Goal: Task Accomplishment & Management: Manage account settings

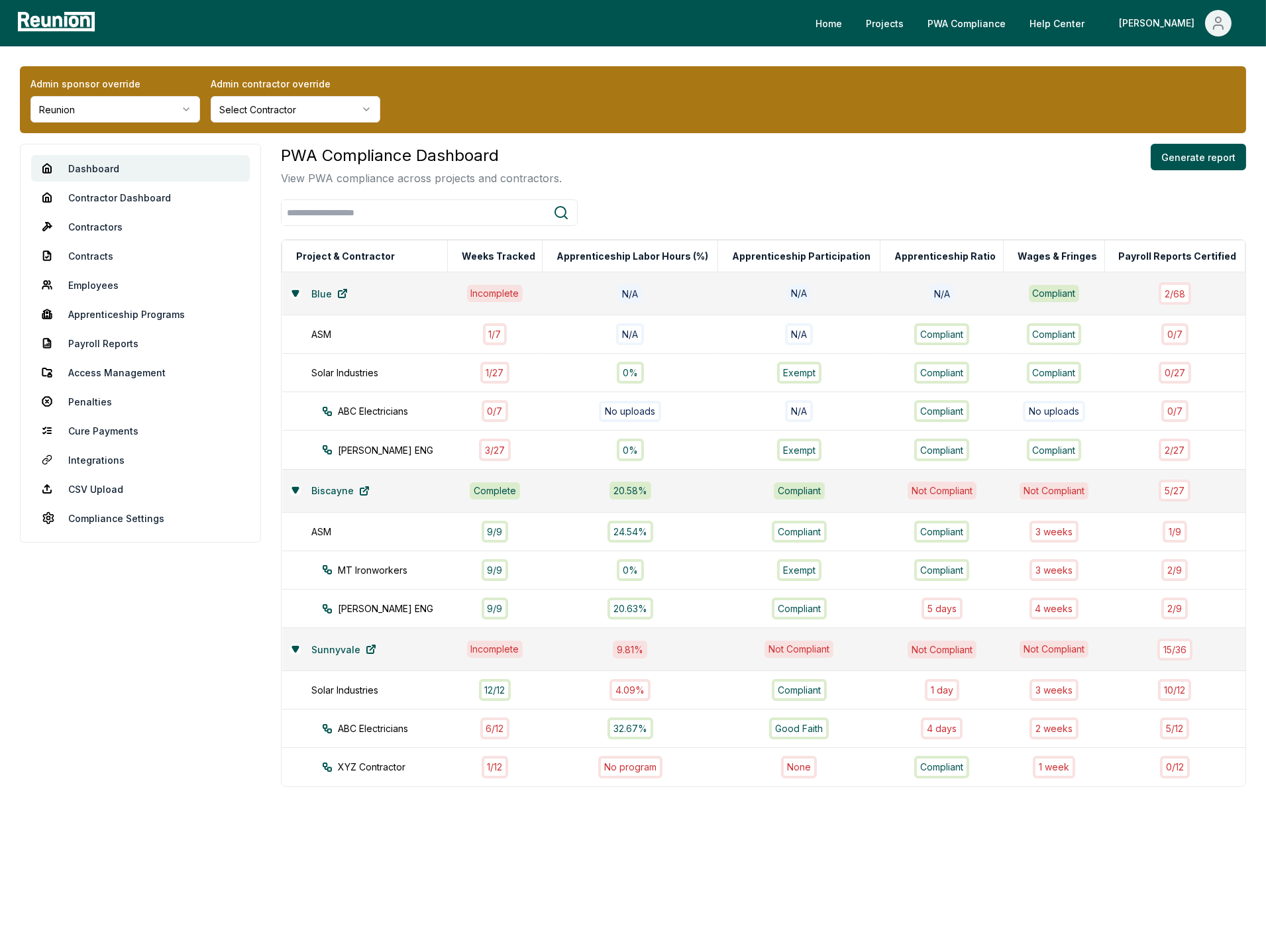
click at [117, 112] on html "Please visit us on your desktop We're working on making our marketplace mobile-…" at bounding box center [633, 476] width 1266 height 952
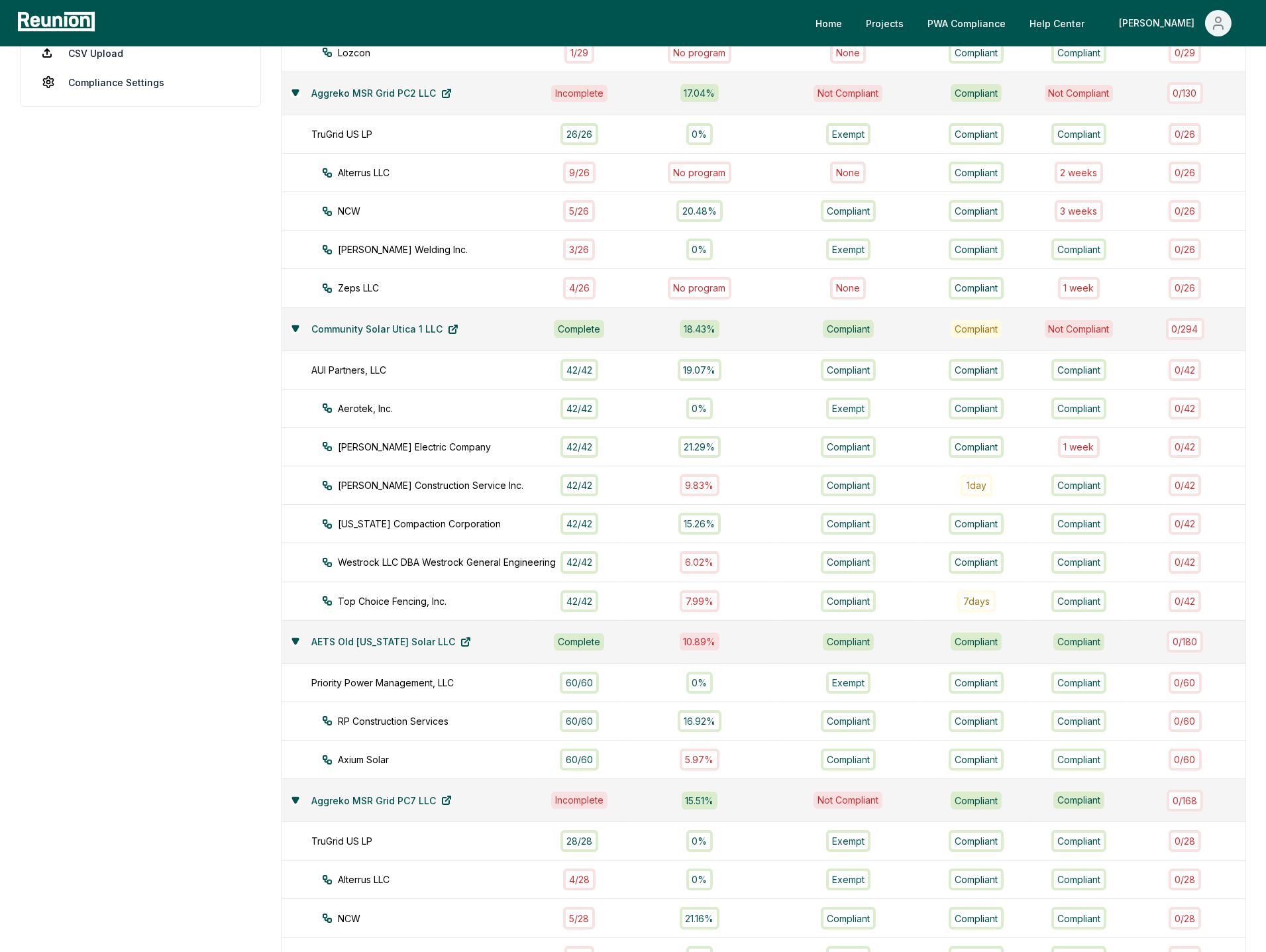
scroll to position [580, 0]
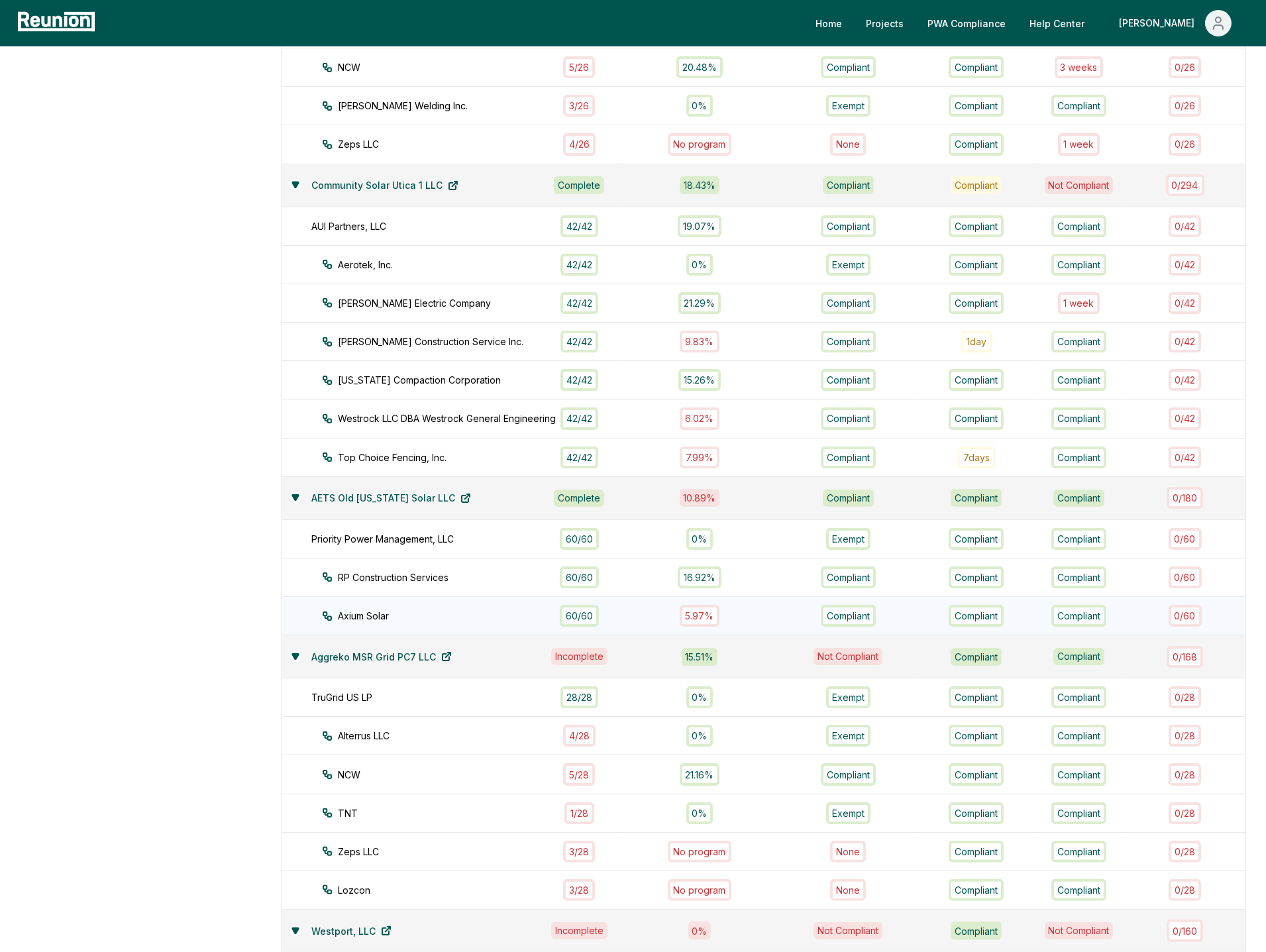
click at [422, 609] on div "Axium Solar" at bounding box center [441, 616] width 238 height 14
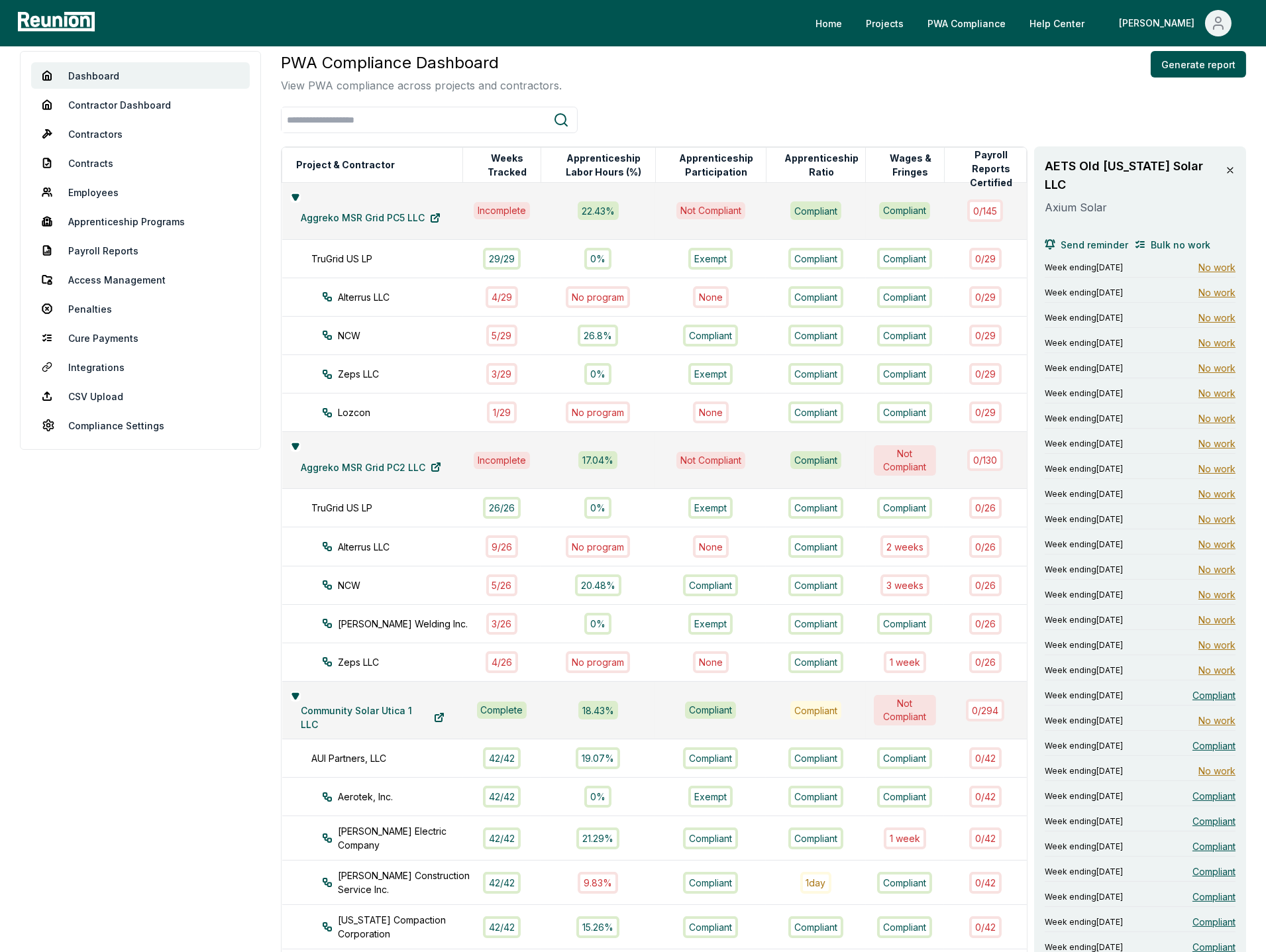
scroll to position [36, 0]
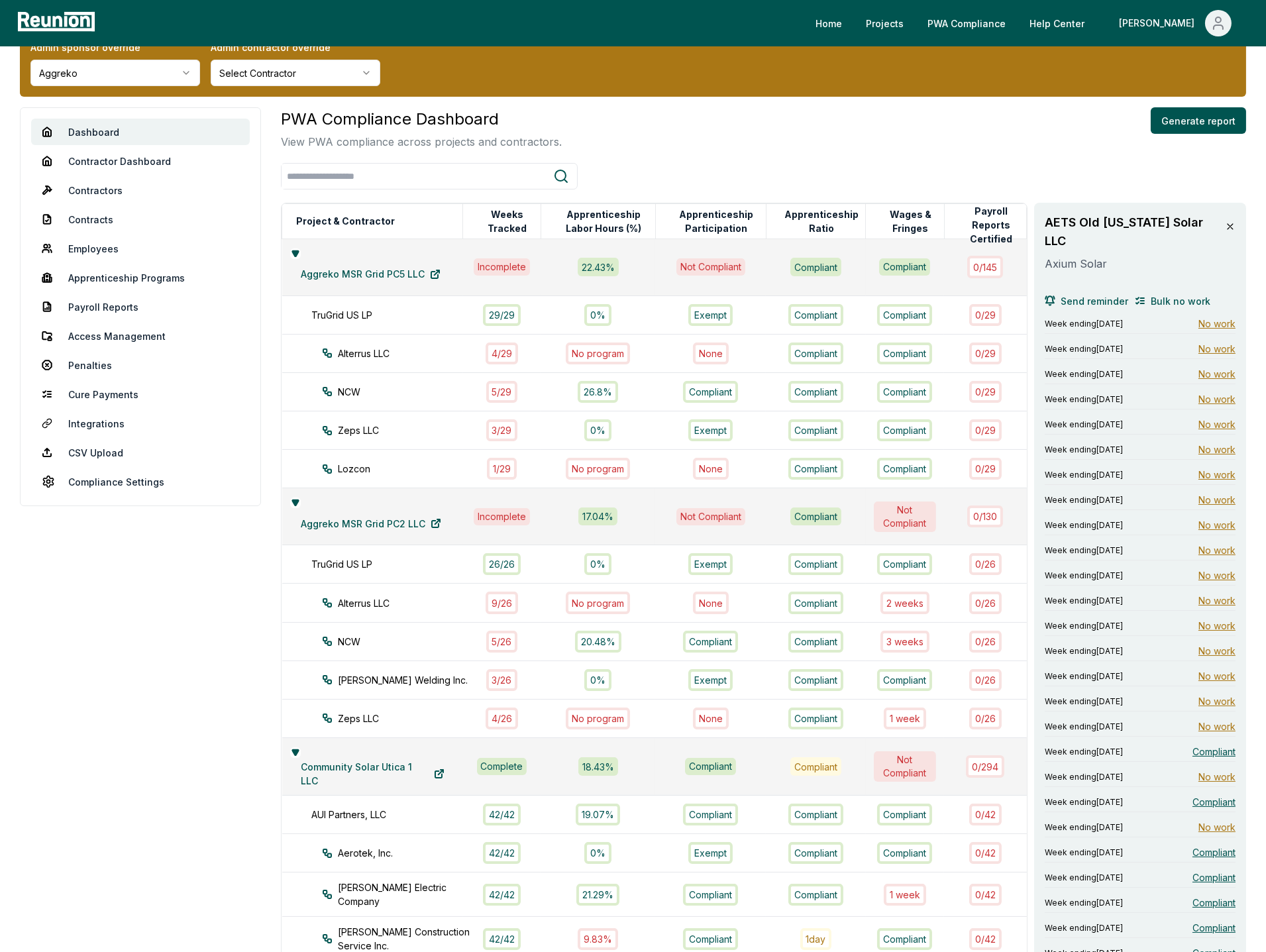
click at [1230, 225] on icon at bounding box center [1230, 226] width 11 height 11
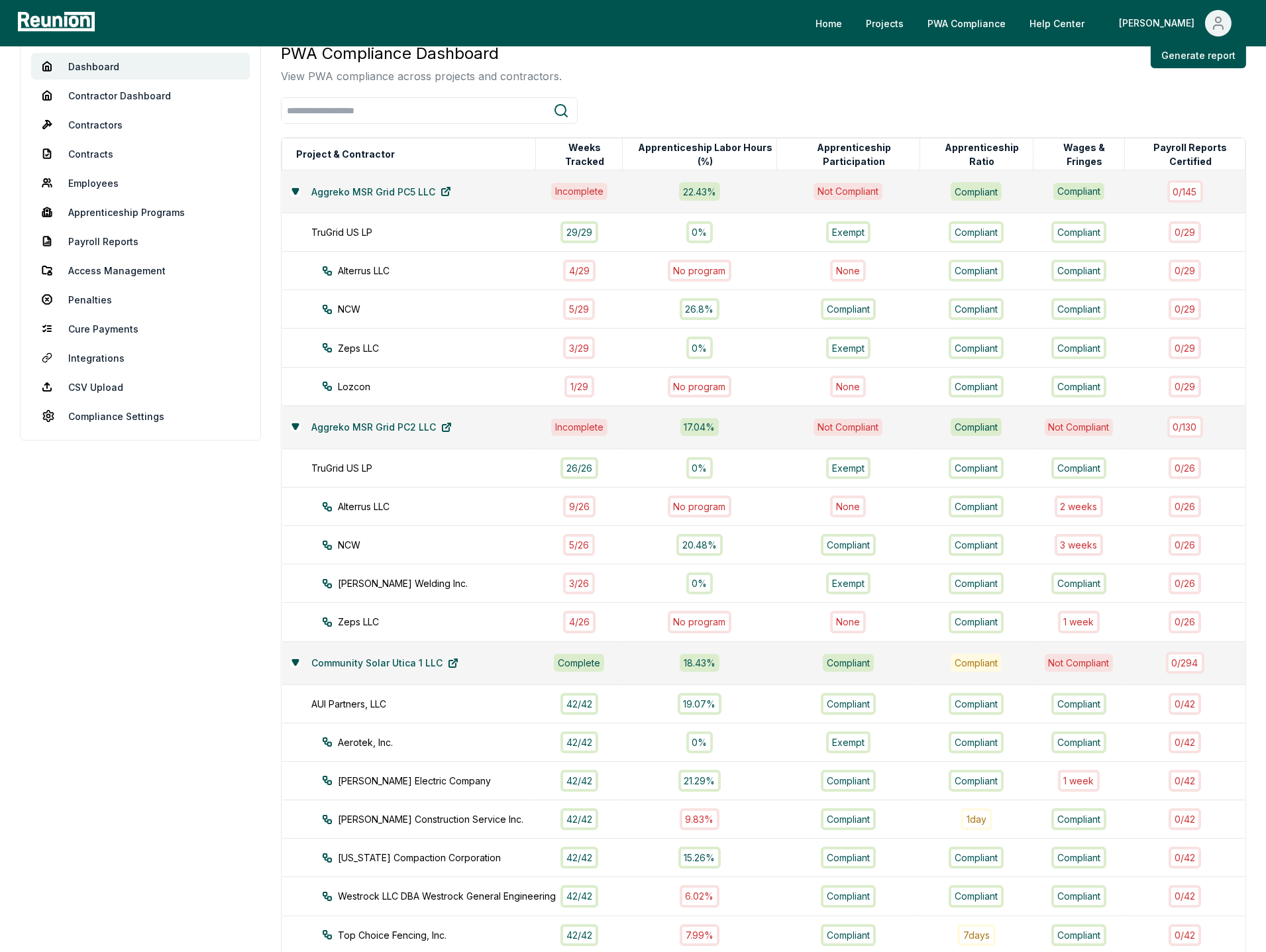
scroll to position [0, 0]
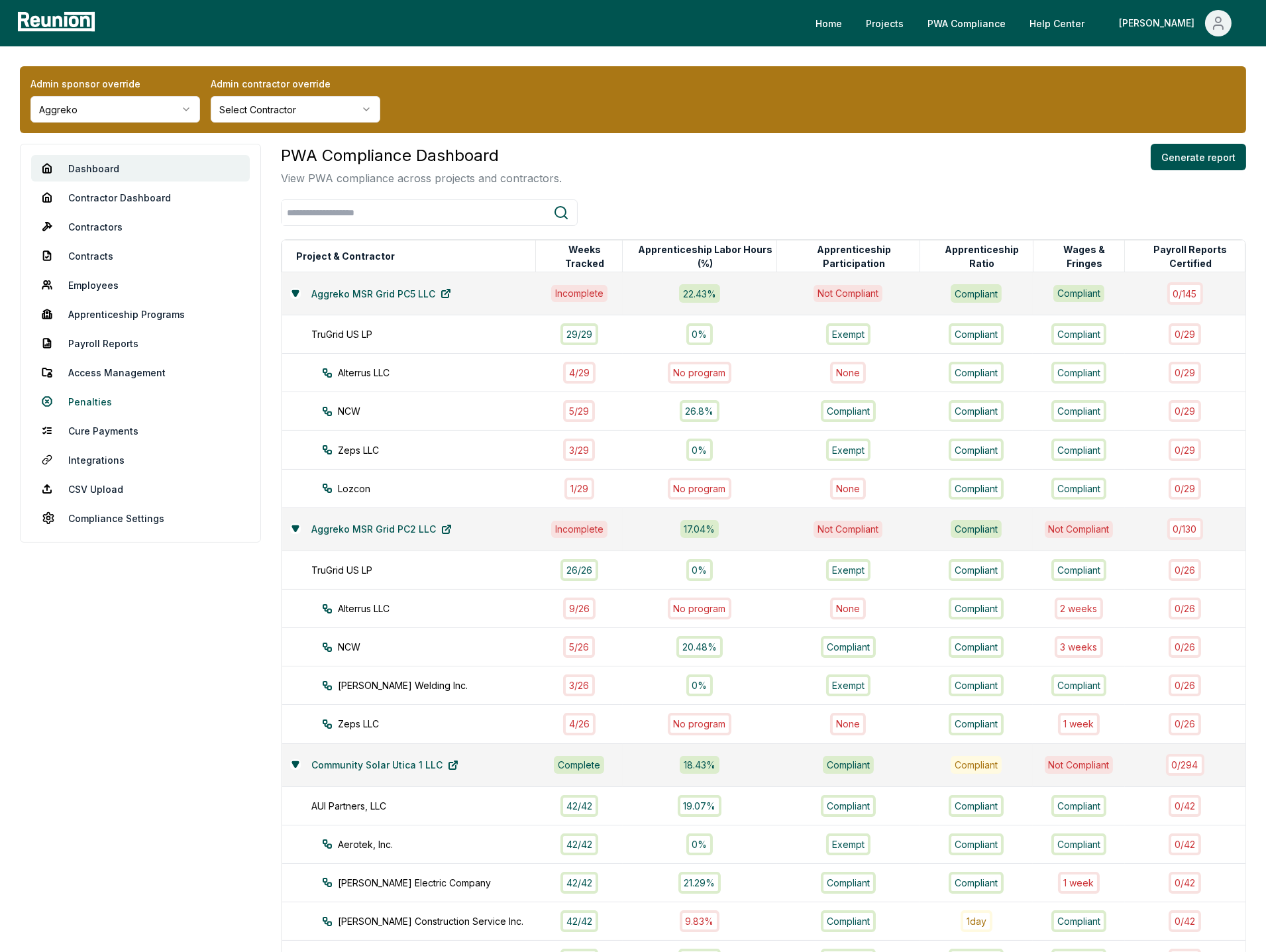
click at [93, 402] on link "Penalties" at bounding box center [140, 402] width 219 height 27
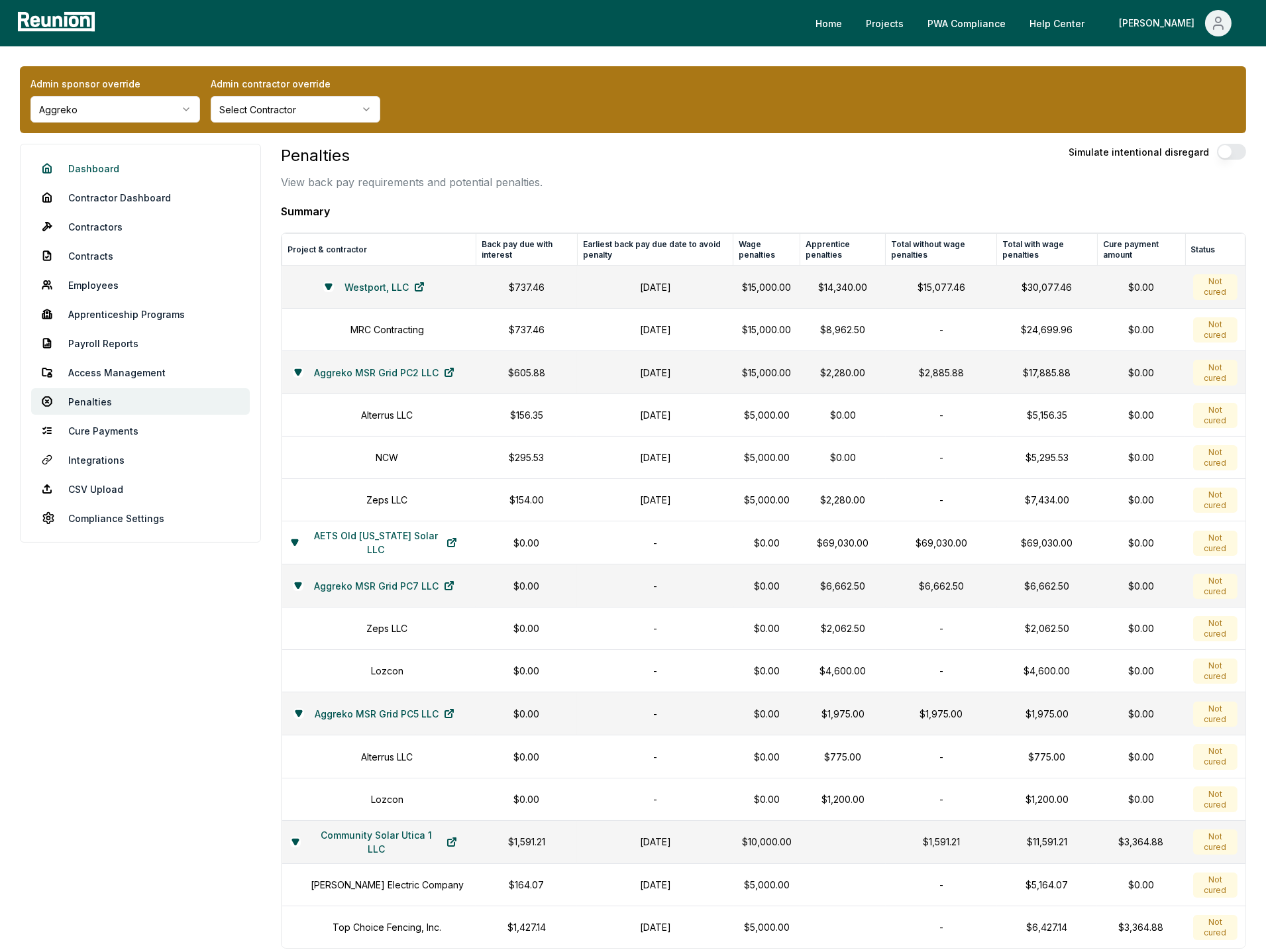
click at [81, 169] on link "Dashboard" at bounding box center [140, 169] width 219 height 27
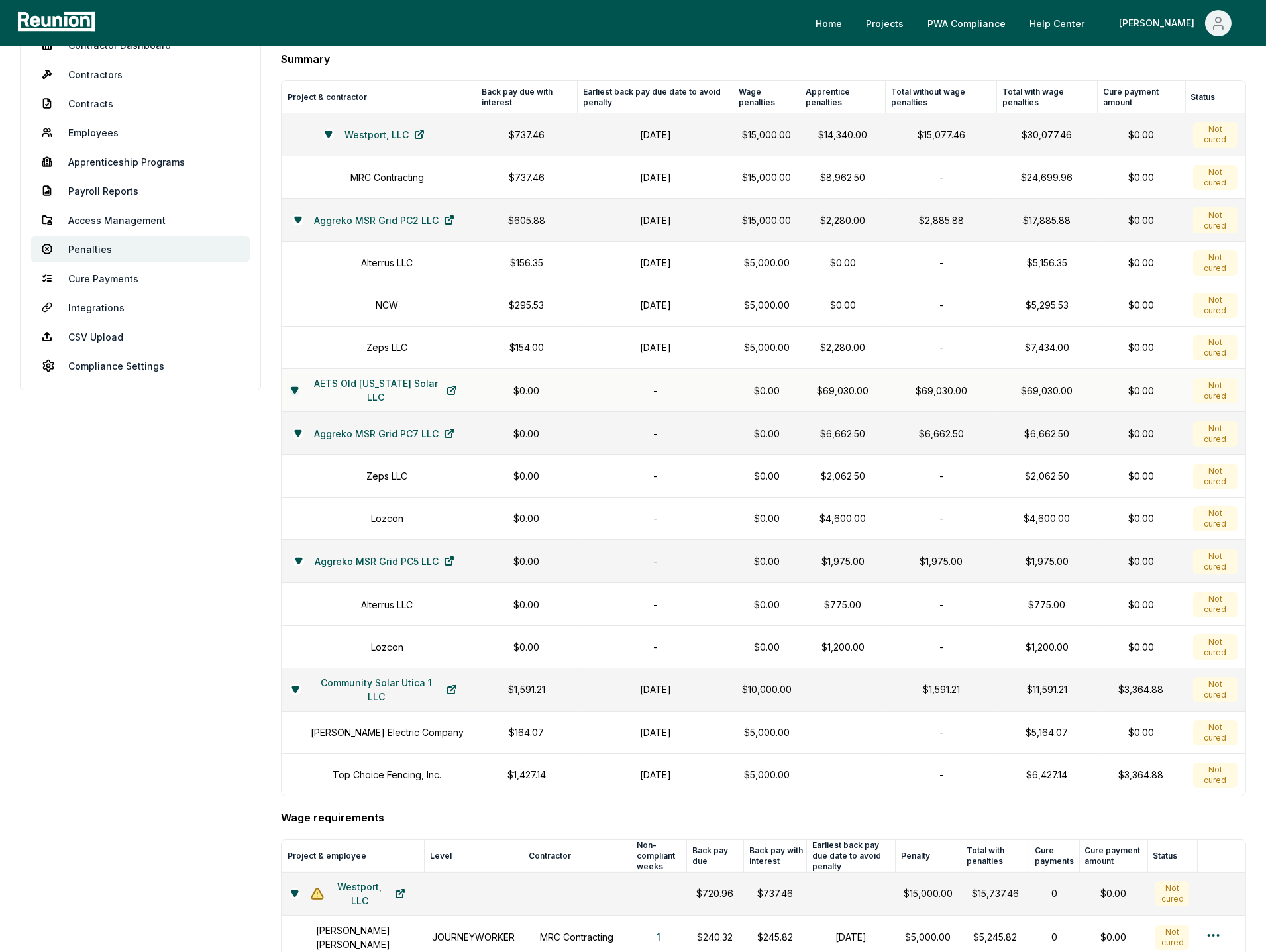
click at [298, 388] on icon at bounding box center [294, 389] width 8 height 8
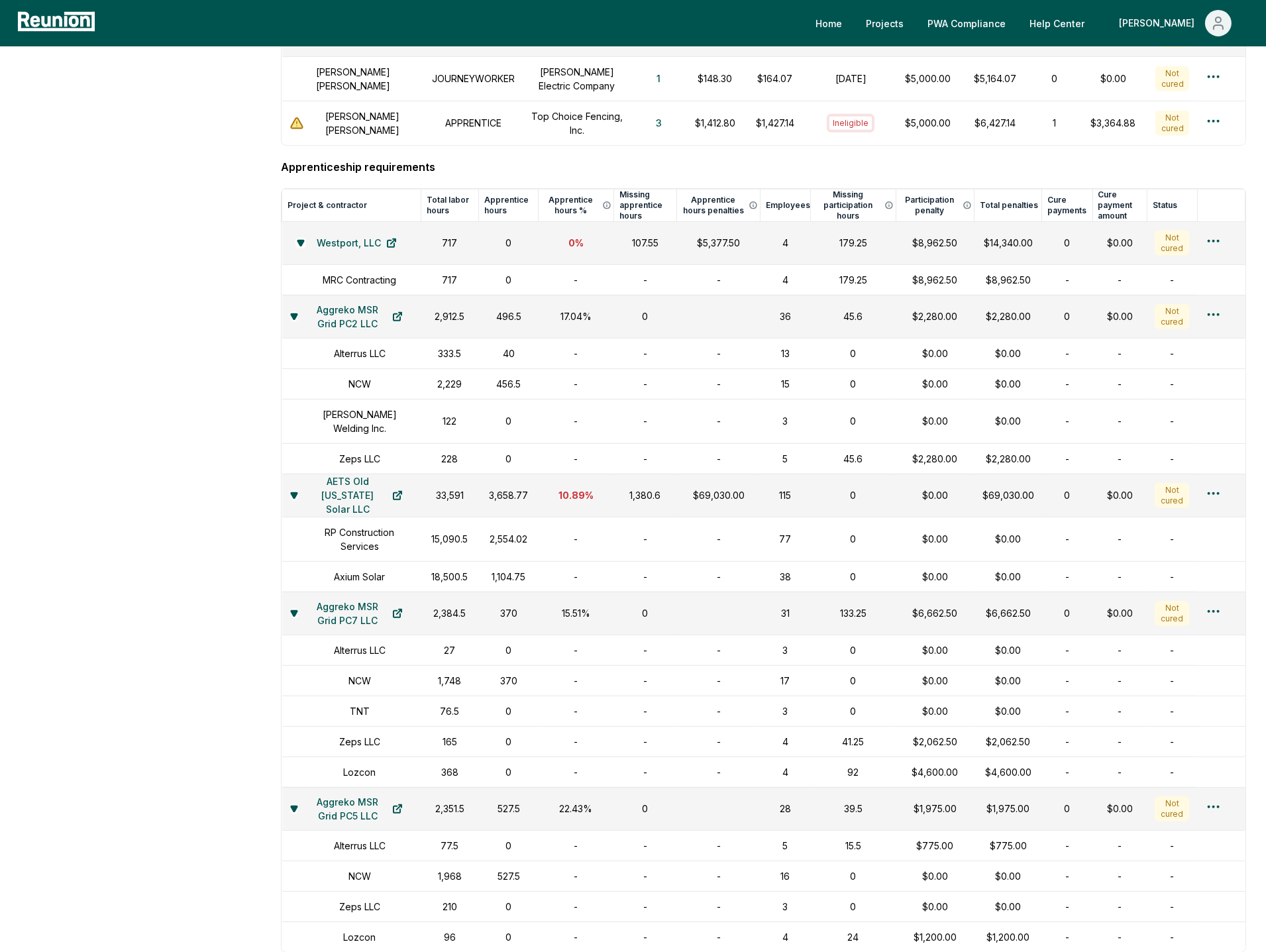
scroll to position [1352, 0]
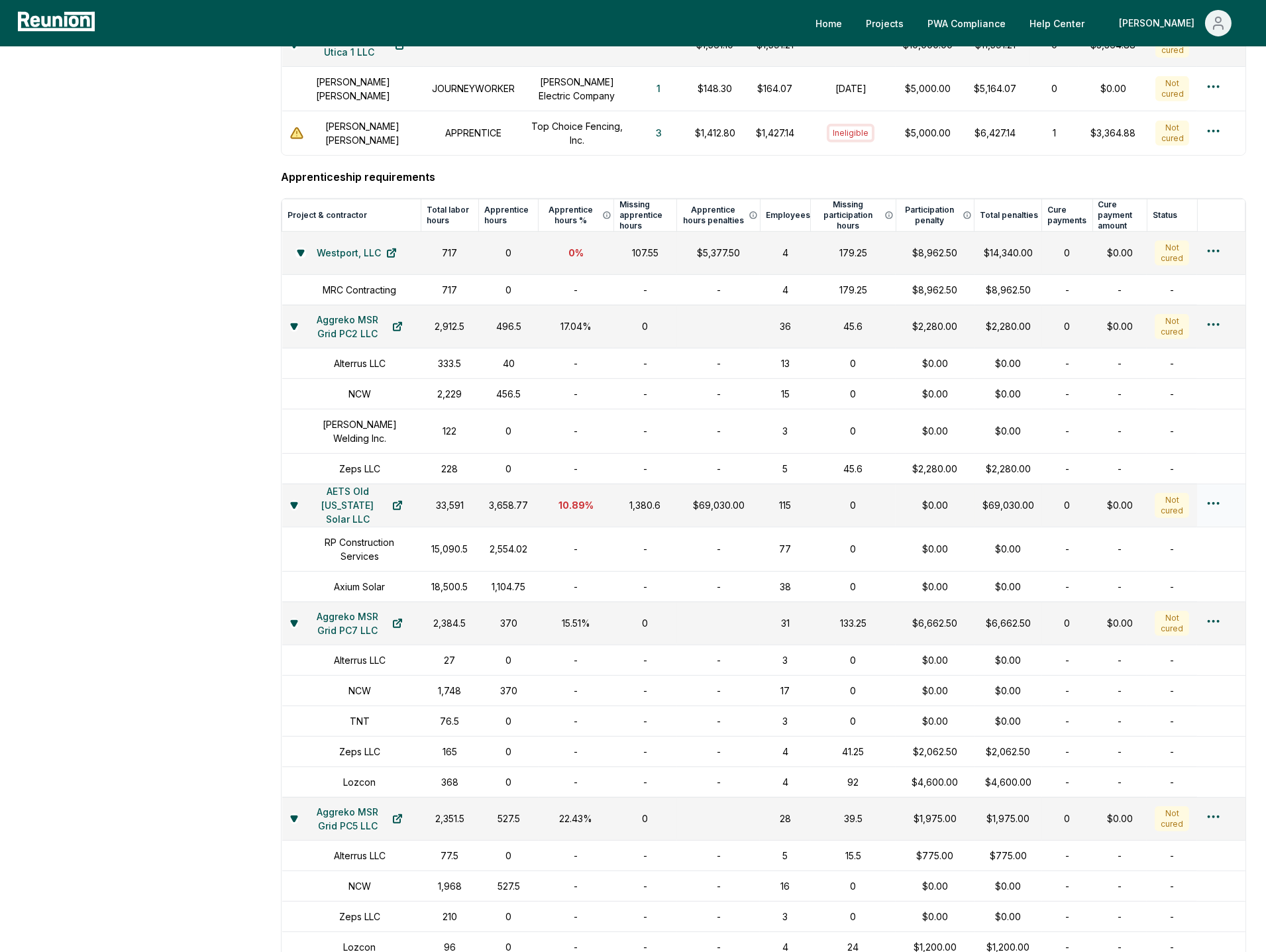
click at [643, 498] on div "1,380.6" at bounding box center [645, 505] width 48 height 14
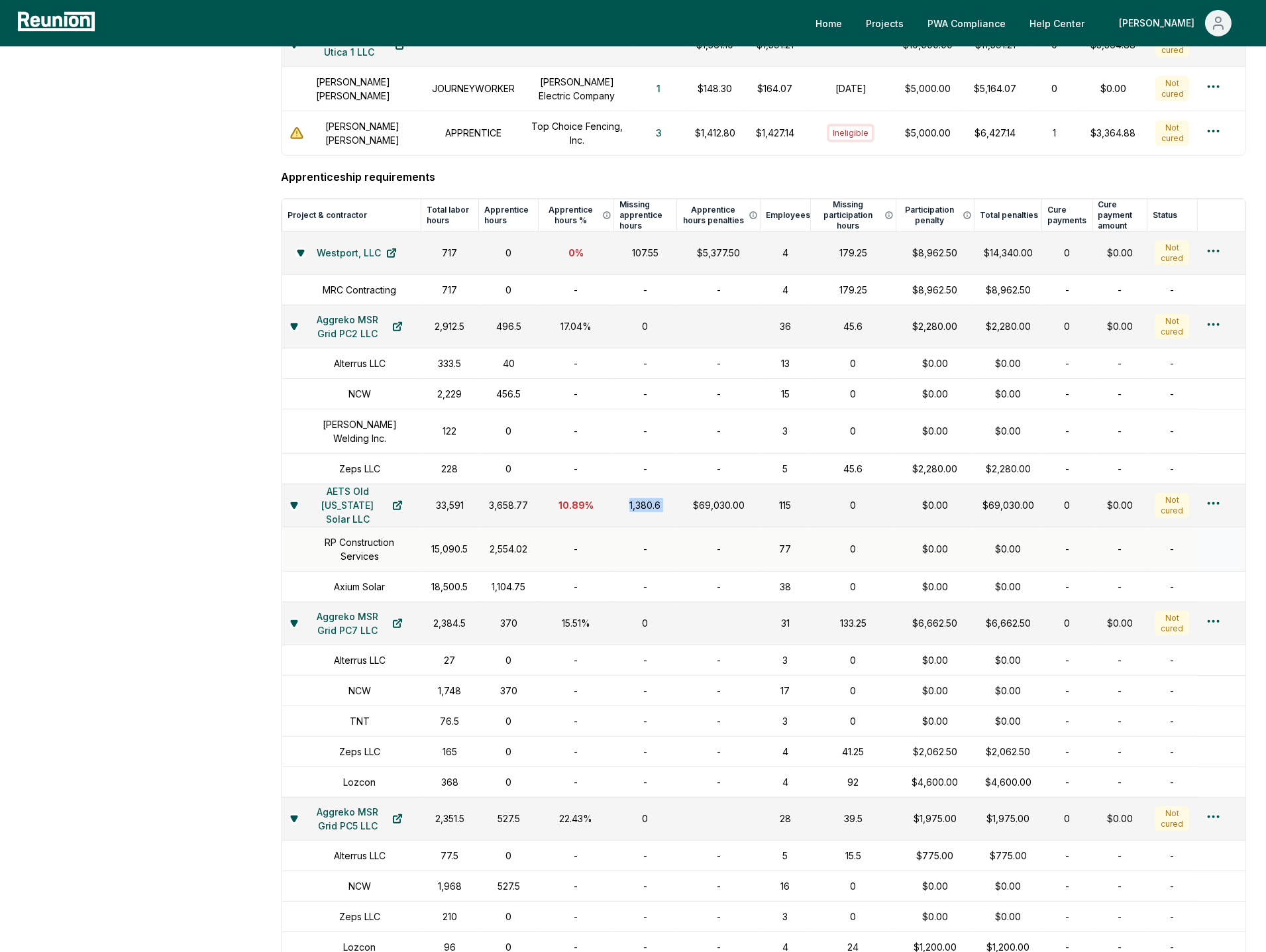
click at [667, 527] on td "-" at bounding box center [645, 549] width 64 height 44
click at [717, 498] on div "$69,030.00" at bounding box center [719, 505] width 68 height 14
click at [693, 502] on td "$69,030.00" at bounding box center [719, 505] width 84 height 43
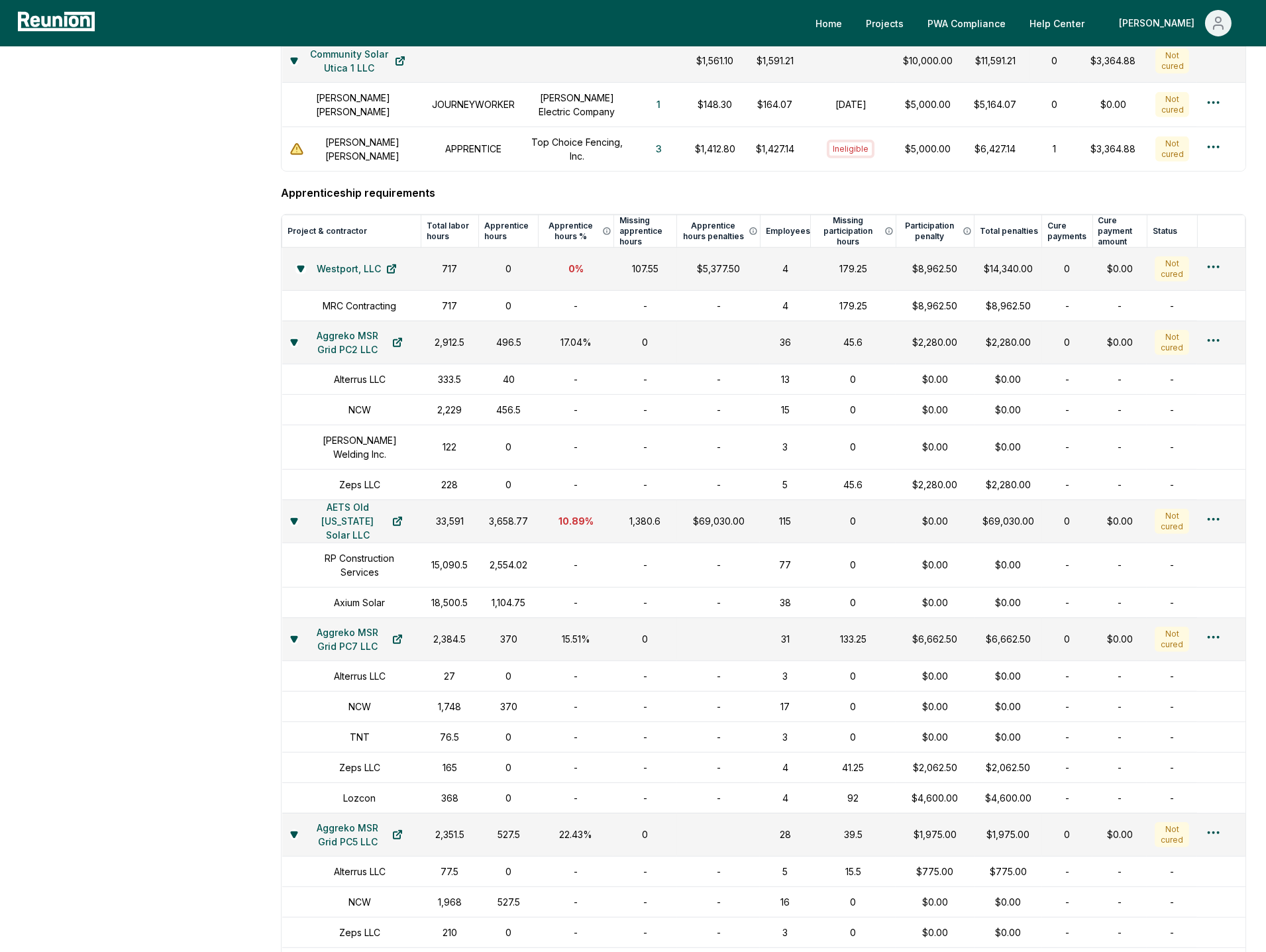
scroll to position [1324, 0]
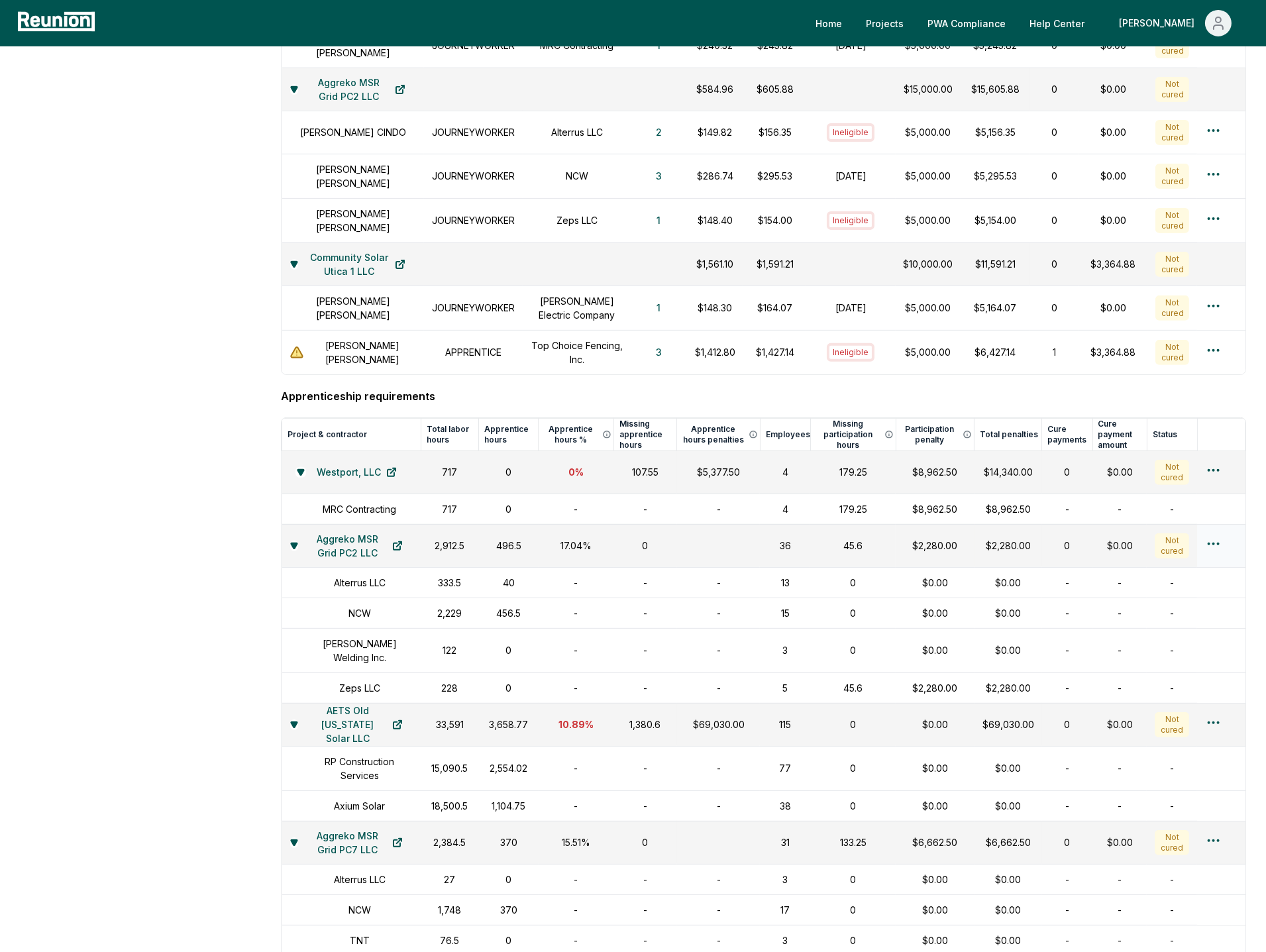
scroll to position [1217, 0]
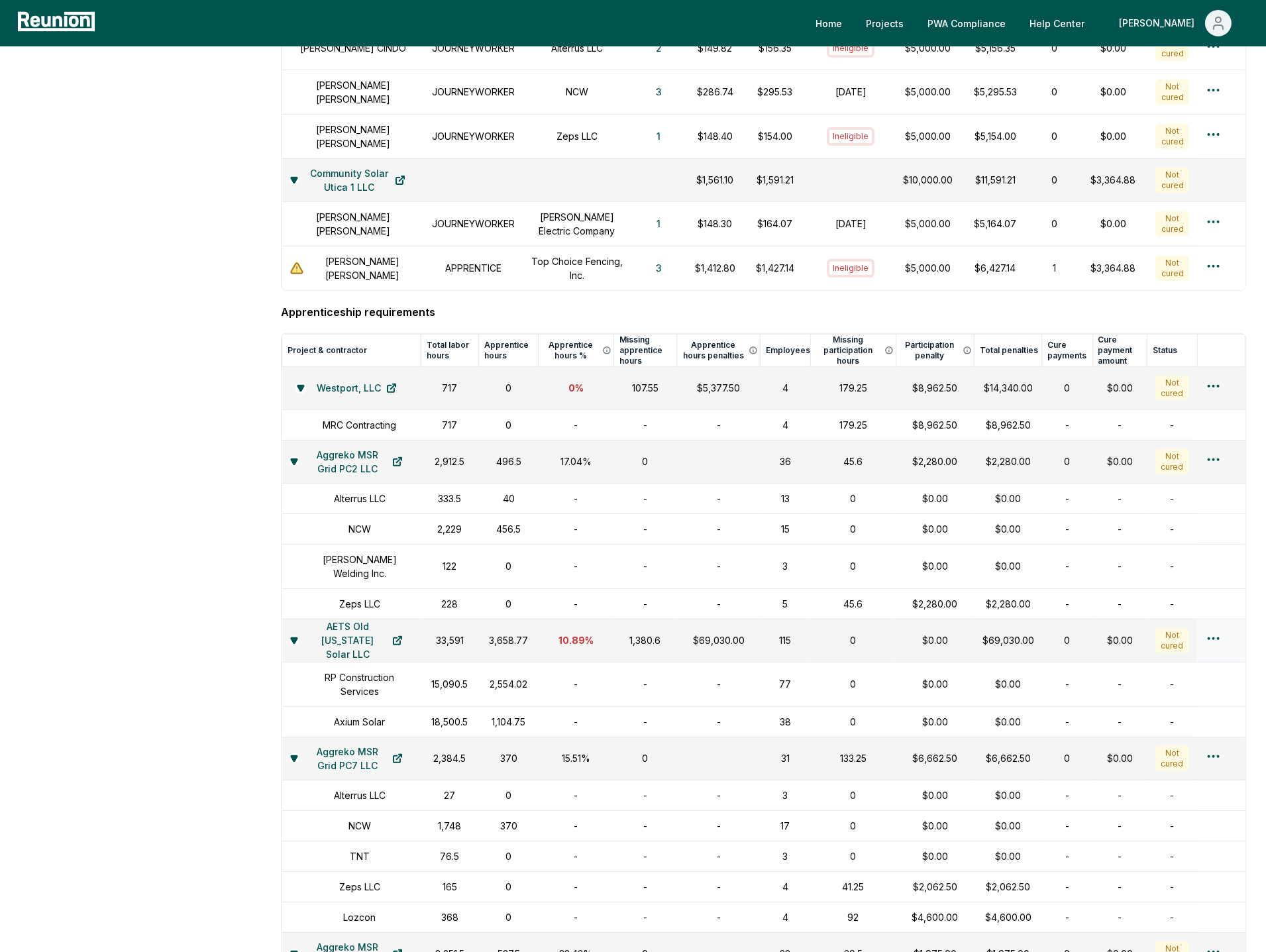
click at [659, 637] on td "1,380.6" at bounding box center [645, 640] width 64 height 43
click at [677, 623] on td "$69,030.00" at bounding box center [719, 640] width 84 height 43
click at [704, 633] on div "$69,030.00" at bounding box center [719, 640] width 68 height 14
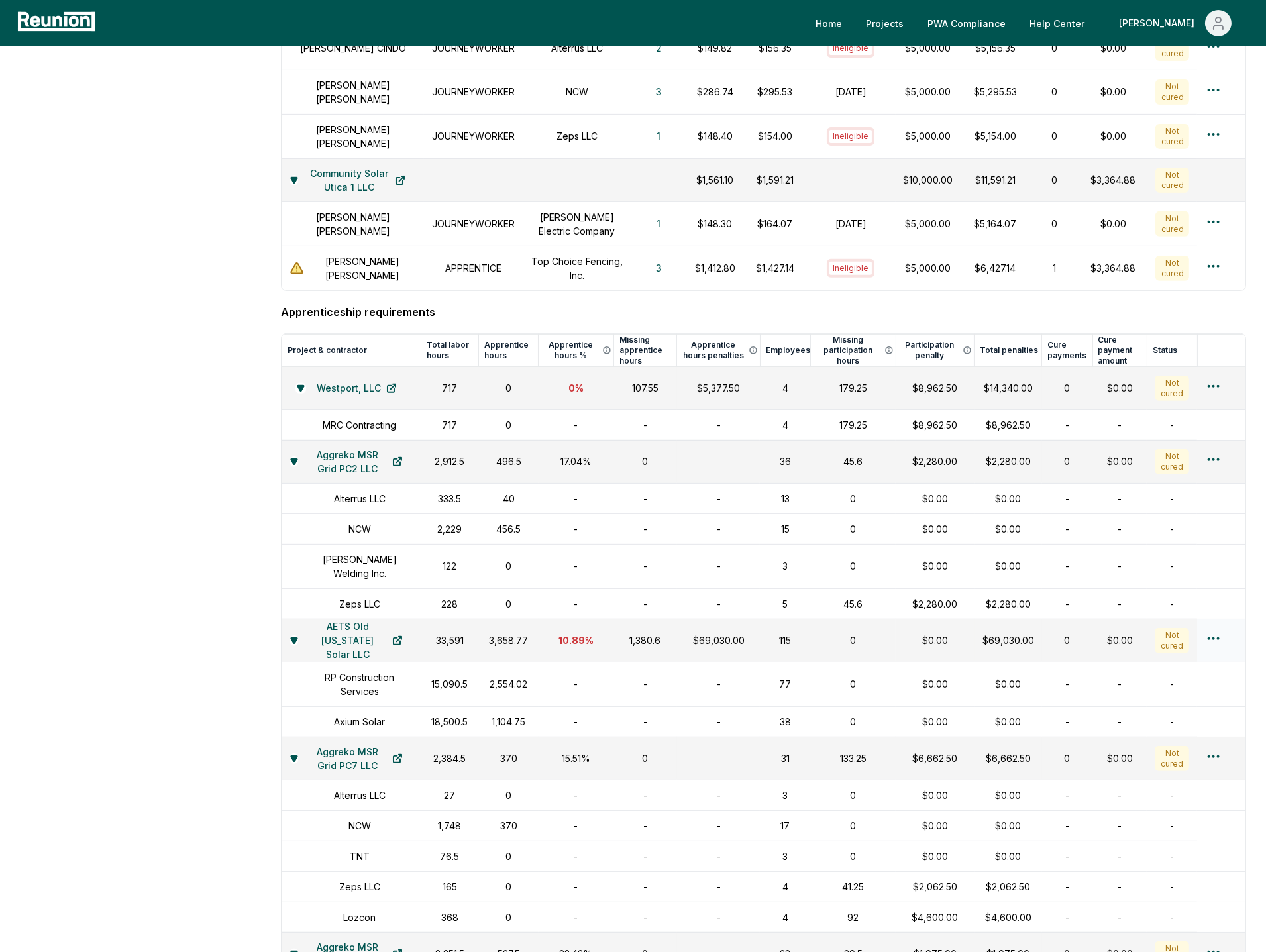
click at [723, 633] on div "$69,030.00" at bounding box center [719, 640] width 68 height 14
click at [752, 622] on td "$69,030.00" at bounding box center [719, 640] width 84 height 43
click at [1215, 622] on html "Please visit us on your desktop We're working on making our marketplace mobile-…" at bounding box center [633, 16] width 1266 height 2467
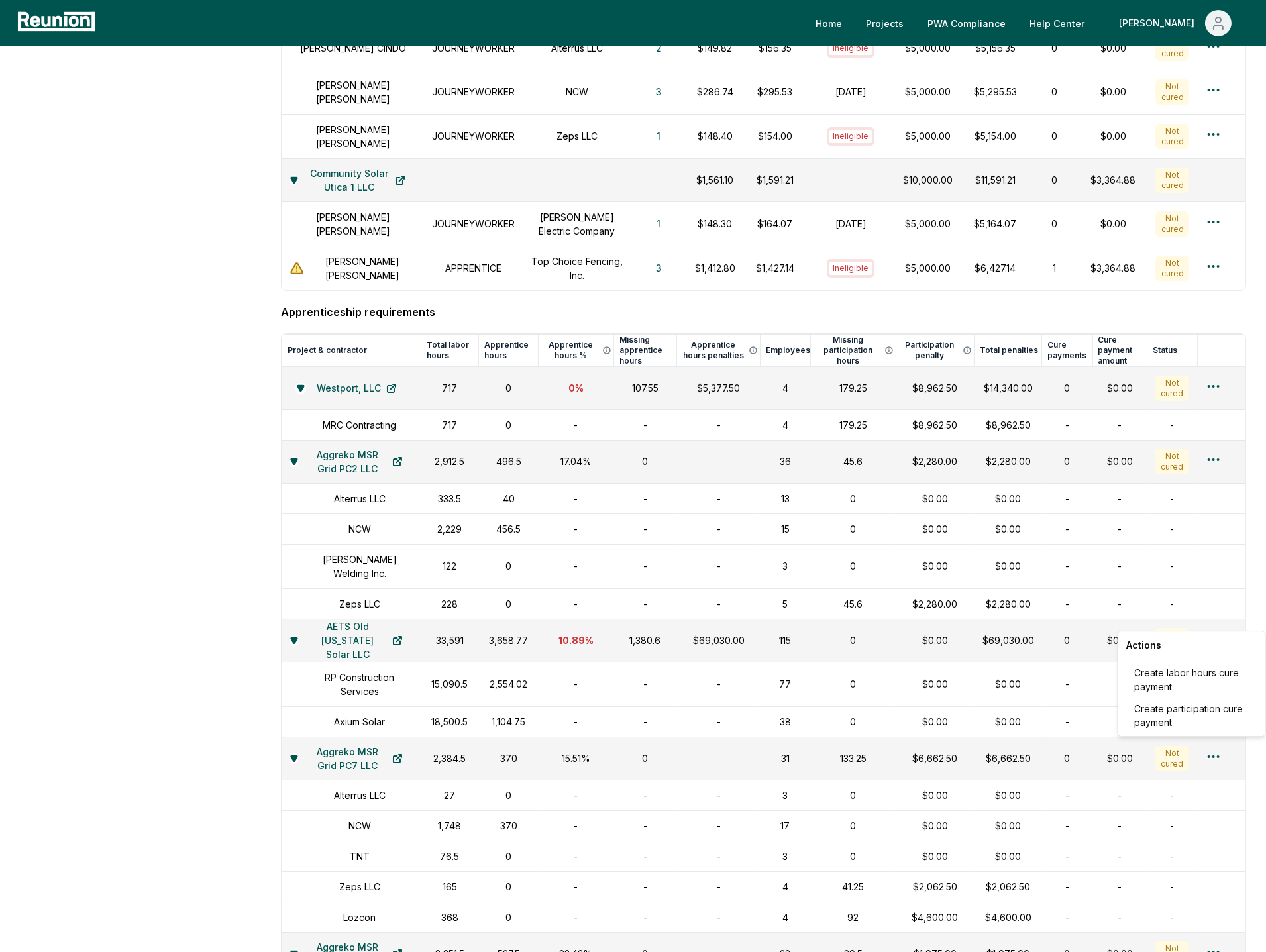
click at [1091, 628] on html "Please visit us on your desktop We're working on making our marketplace mobile-…" at bounding box center [633, 16] width 1266 height 2467
click at [942, 635] on td "$0.00" at bounding box center [935, 640] width 79 height 43
click at [708, 633] on div "$69,030.00" at bounding box center [719, 640] width 68 height 14
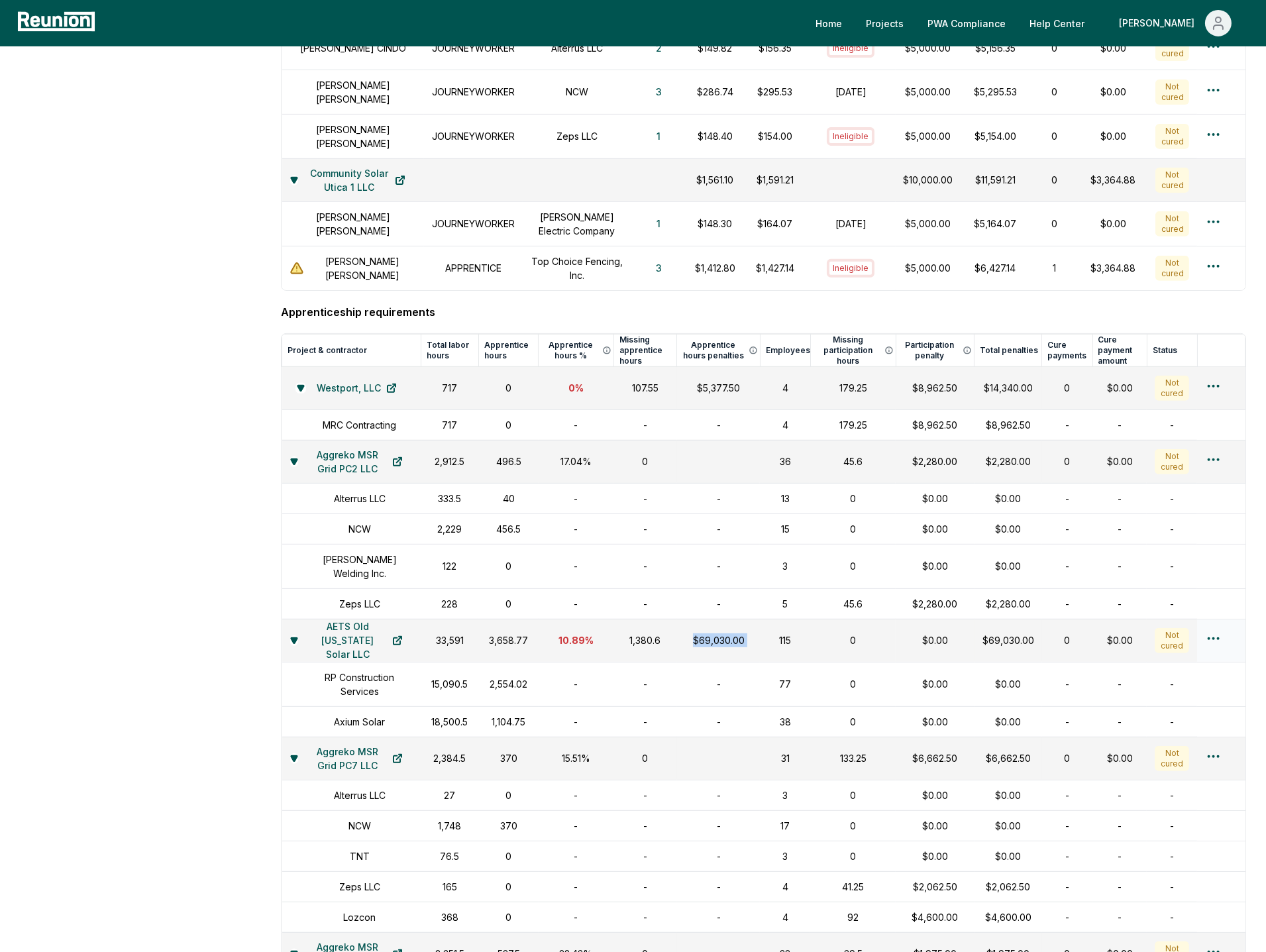
click at [750, 622] on td "$69,030.00" at bounding box center [719, 640] width 84 height 43
click at [639, 633] on div "1,380.6" at bounding box center [645, 640] width 48 height 14
click at [717, 633] on div "$69,030.00" at bounding box center [719, 640] width 68 height 14
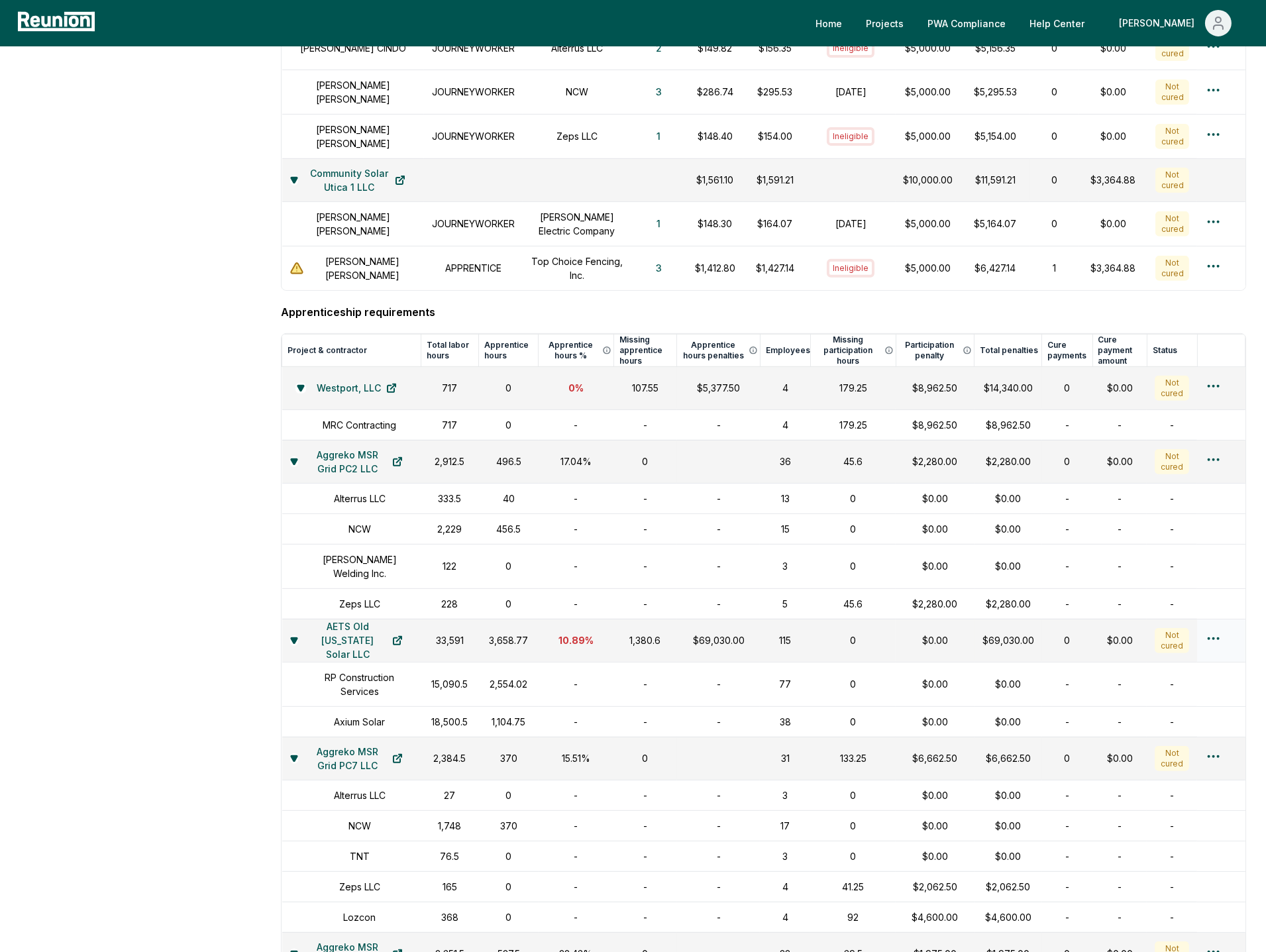
click at [717, 633] on div "$69,030.00" at bounding box center [719, 640] width 68 height 14
click at [712, 638] on td "$69,030.00" at bounding box center [719, 640] width 84 height 43
click at [715, 633] on div "$69,030.00" at bounding box center [719, 640] width 68 height 14
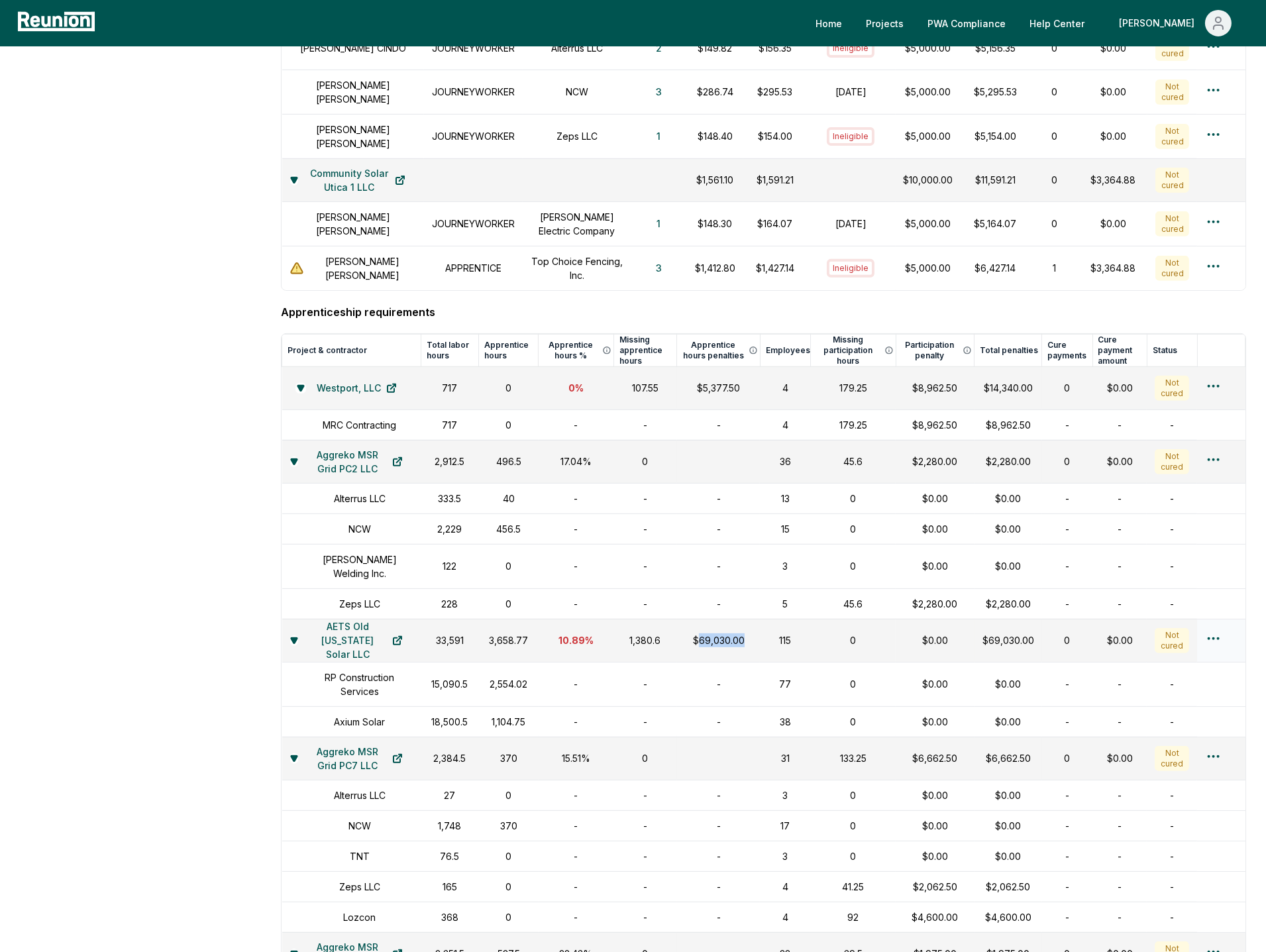
click at [715, 633] on div "$69,030.00" at bounding box center [719, 640] width 68 height 14
click at [764, 622] on td "115" at bounding box center [785, 640] width 50 height 43
click at [727, 633] on div "$69,030.00" at bounding box center [719, 640] width 68 height 14
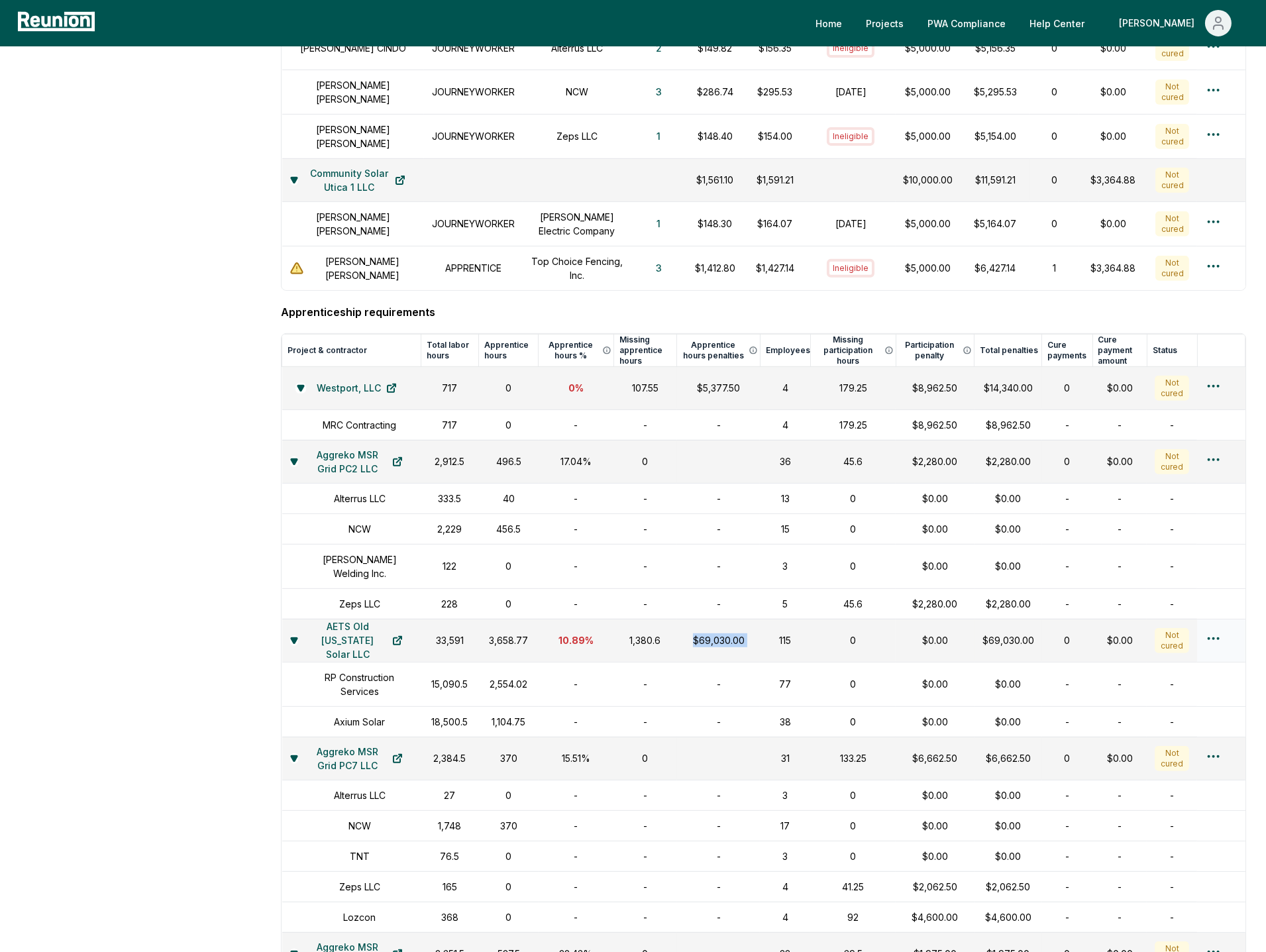
click at [764, 622] on td "115" at bounding box center [785, 640] width 50 height 43
click at [711, 633] on div "$69,030.00" at bounding box center [719, 640] width 68 height 14
click at [938, 662] on td "$0.00" at bounding box center [935, 684] width 79 height 44
click at [727, 633] on div "$69,030.00" at bounding box center [719, 640] width 68 height 14
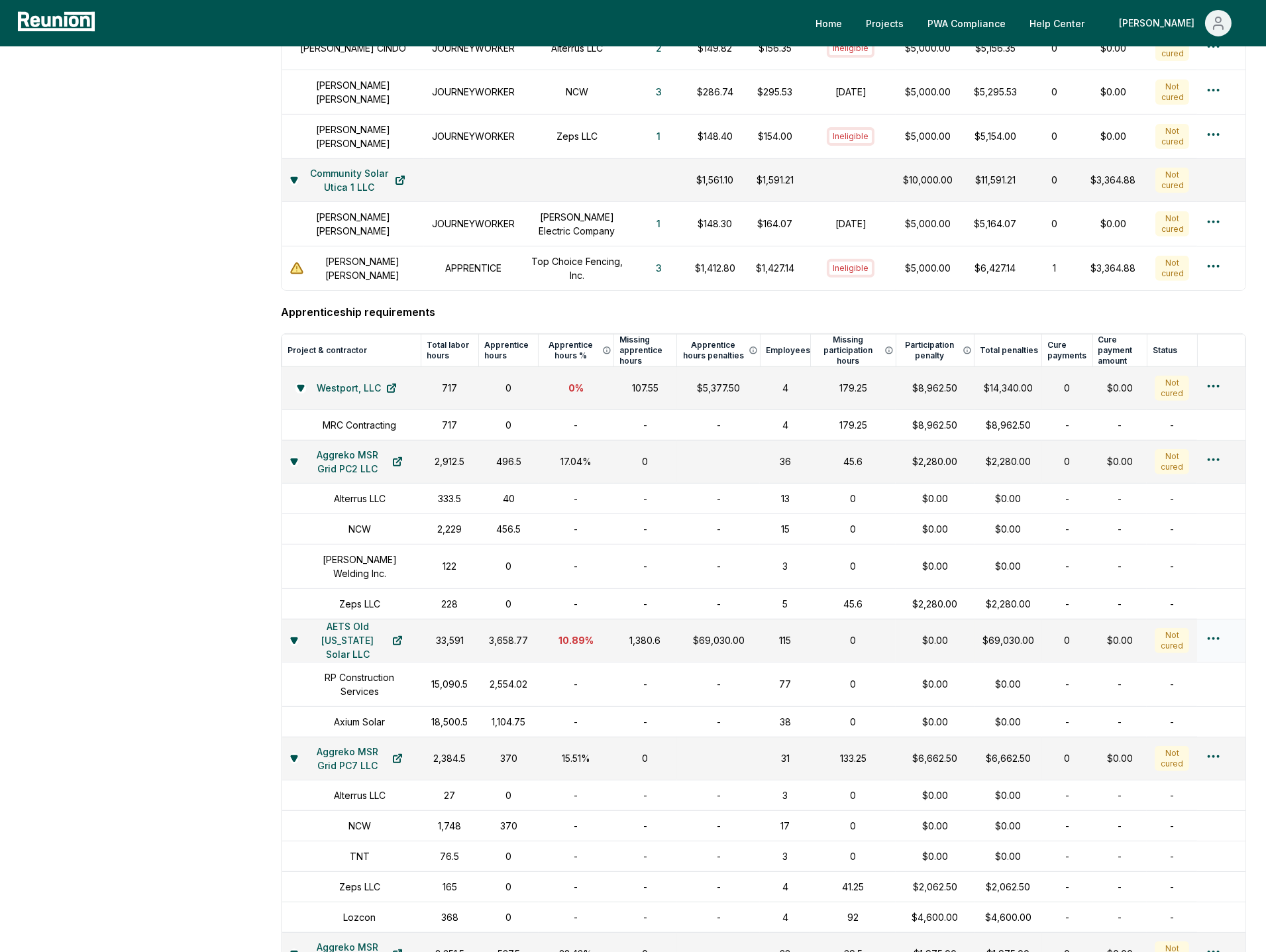
click at [727, 633] on div "$69,030.00" at bounding box center [719, 640] width 68 height 14
click at [754, 620] on td "$69,030.00" at bounding box center [719, 640] width 84 height 43
click at [969, 622] on td "$0.00" at bounding box center [935, 640] width 79 height 43
click at [994, 633] on div "$69,030.00" at bounding box center [1008, 640] width 52 height 14
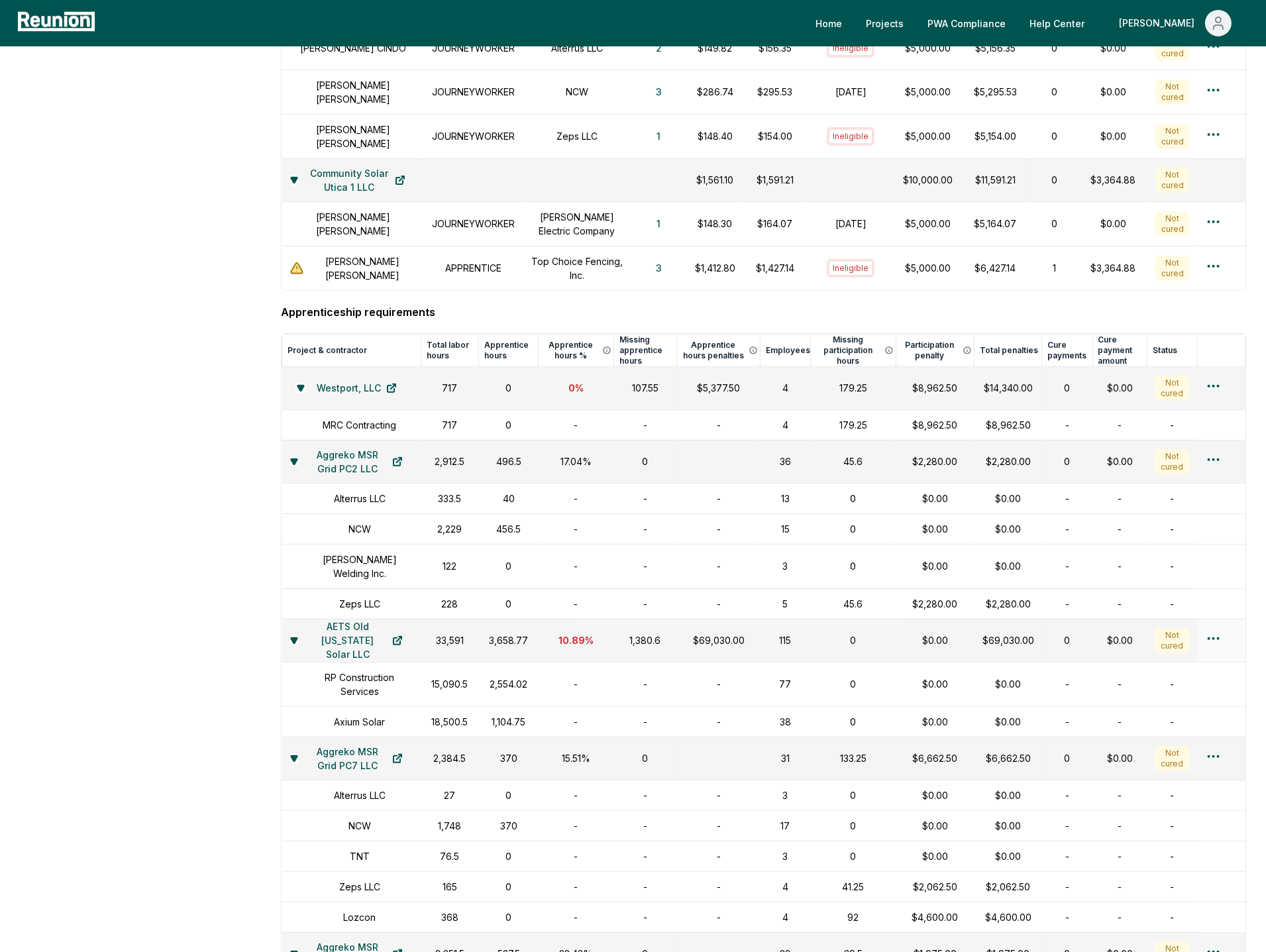
click at [994, 633] on div "$69,030.00" at bounding box center [1008, 640] width 52 height 14
click at [940, 633] on div "$0.00" at bounding box center [935, 640] width 63 height 14
click at [1212, 619] on html "Please visit us on your desktop We're working on making our marketplace mobile-…" at bounding box center [633, 16] width 1266 height 2467
click at [1059, 622] on html "Please visit us on your desktop We're working on making our marketplace mobile-…" at bounding box center [633, 16] width 1266 height 2467
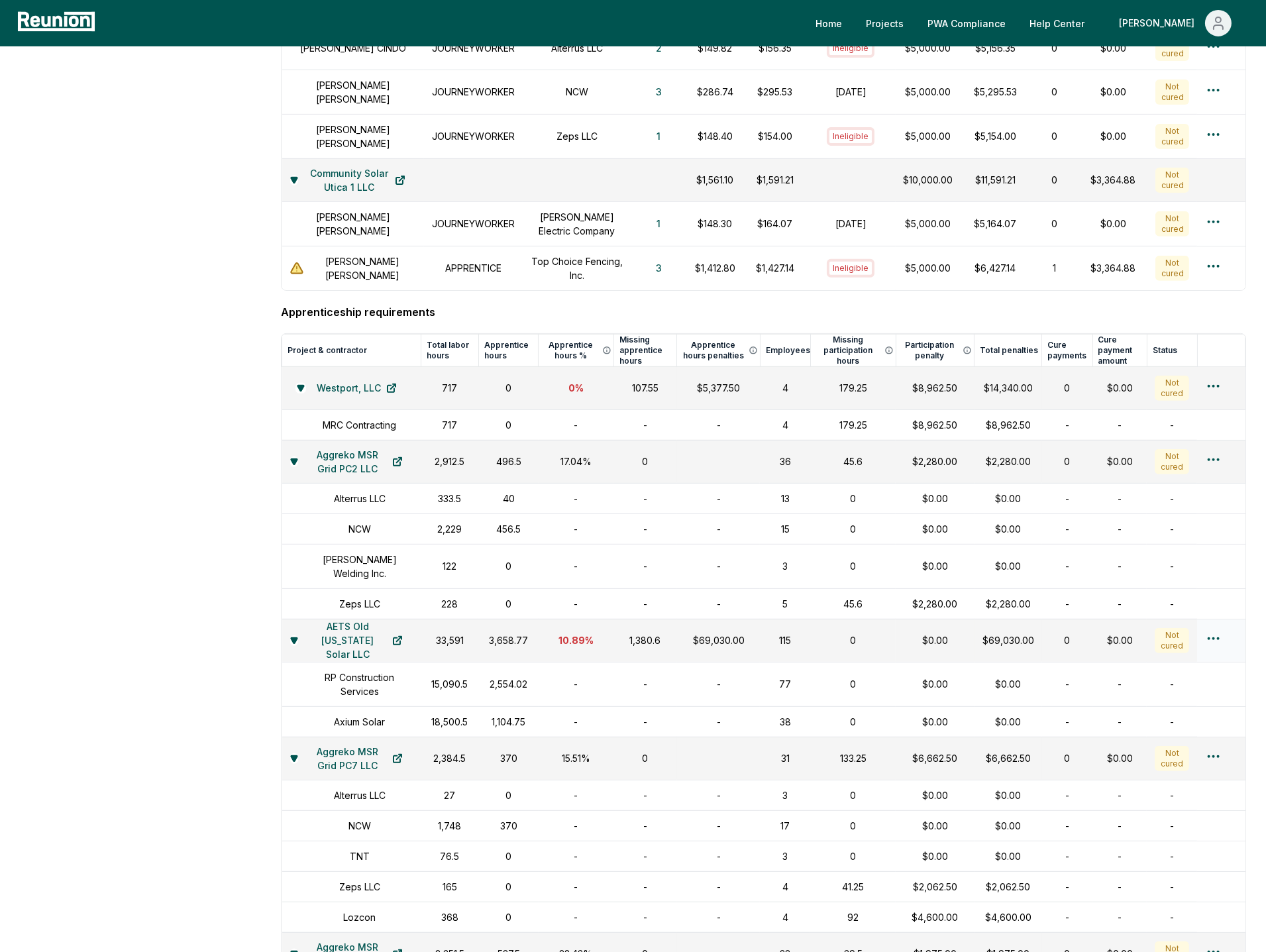
click at [711, 633] on div "$69,030.00" at bounding box center [719, 640] width 68 height 14
click at [1215, 622] on html "Please visit us on your desktop We're working on making our marketplace mobile-…" at bounding box center [633, 16] width 1266 height 2467
click at [1043, 629] on html "Please visit us on your desktop We're working on making our marketplace mobile-…" at bounding box center [633, 16] width 1266 height 2467
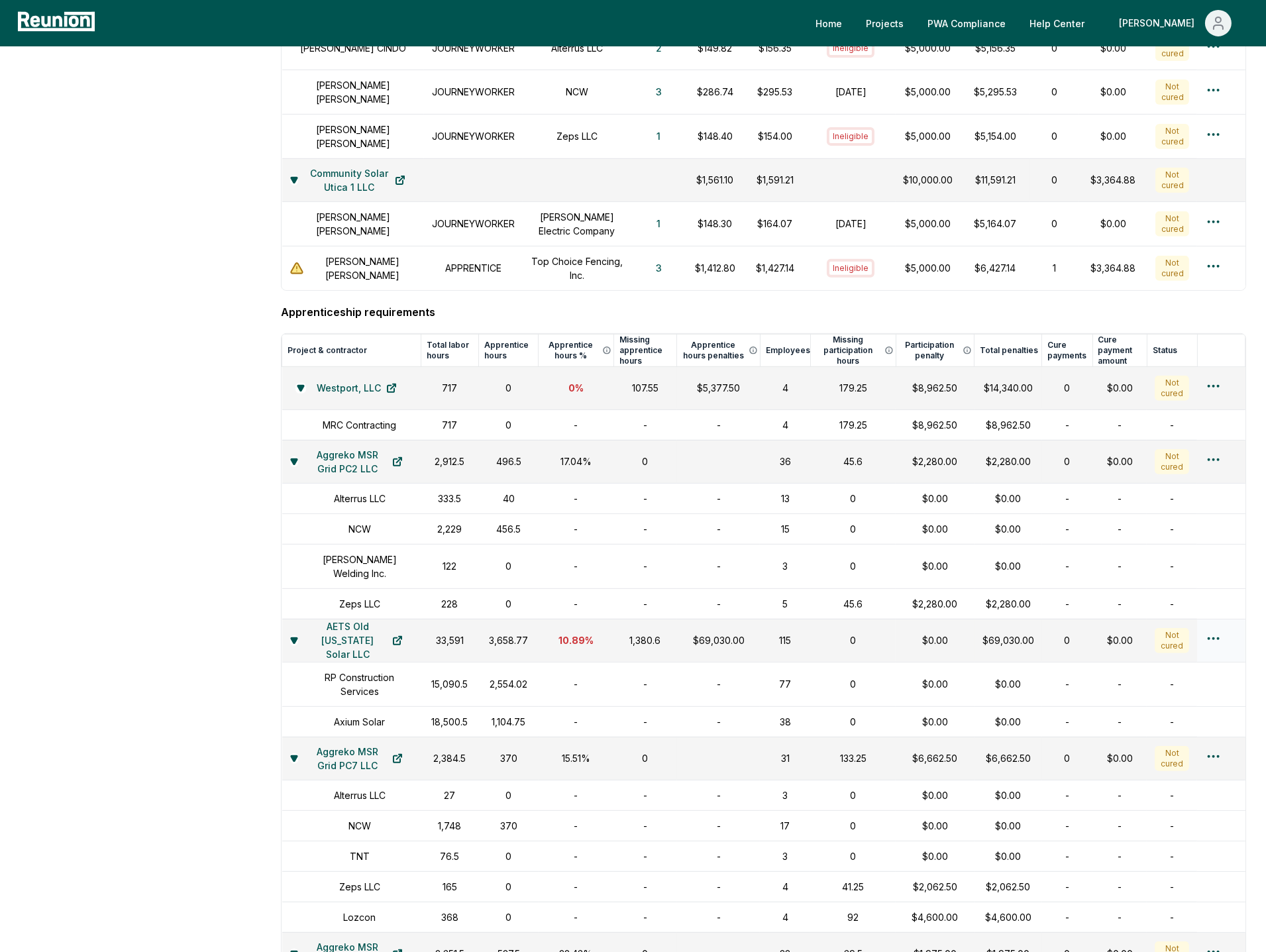
click at [491, 633] on div "3,658.77" at bounding box center [508, 640] width 44 height 14
click at [441, 633] on div "33,591" at bounding box center [451, 640] width 42 height 14
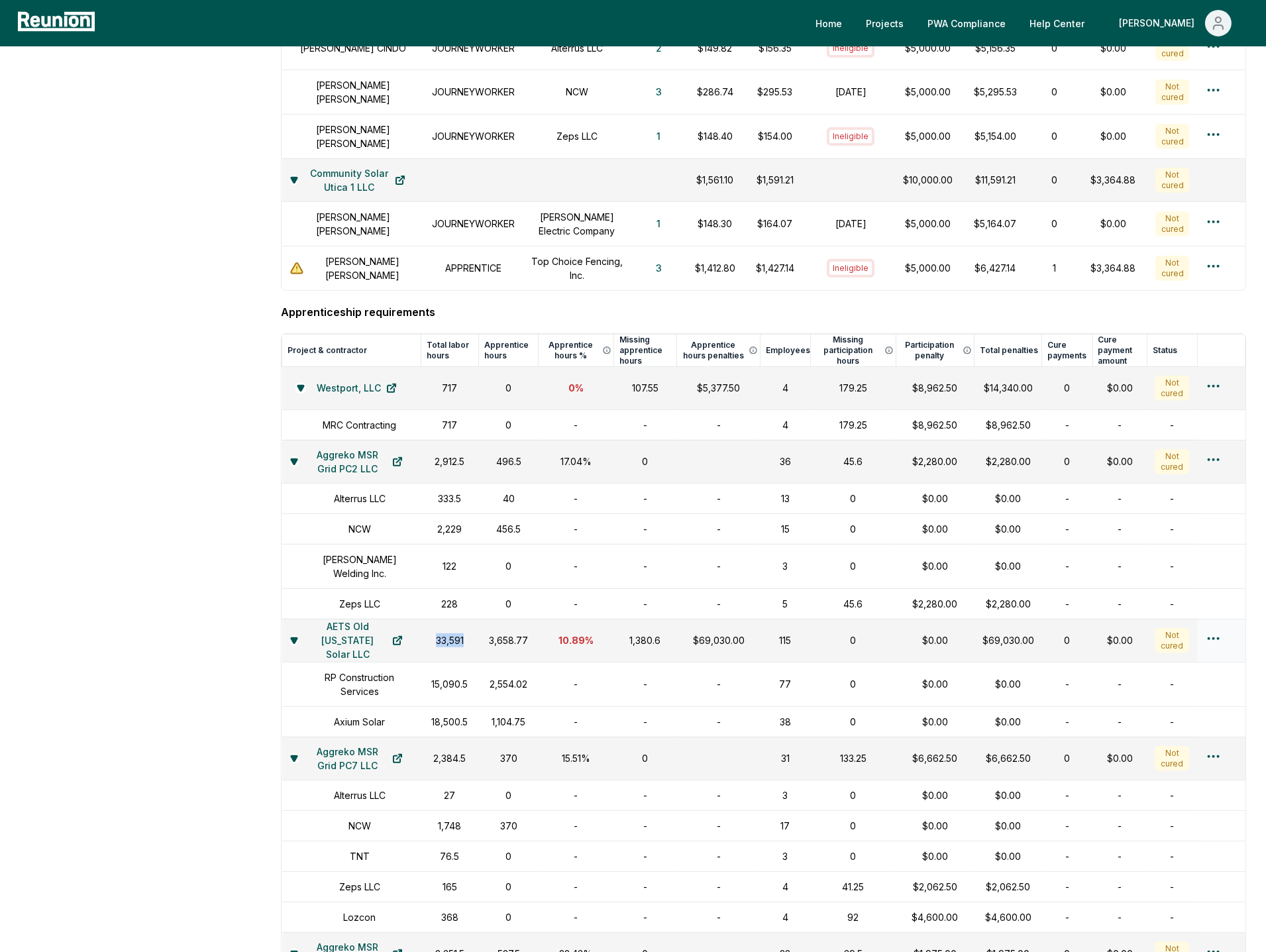
click at [441, 633] on div "33,591" at bounding box center [451, 640] width 42 height 14
click at [498, 632] on td "3,658.77" at bounding box center [508, 640] width 60 height 43
click at [443, 677] on div "15,090.5" at bounding box center [451, 684] width 42 height 14
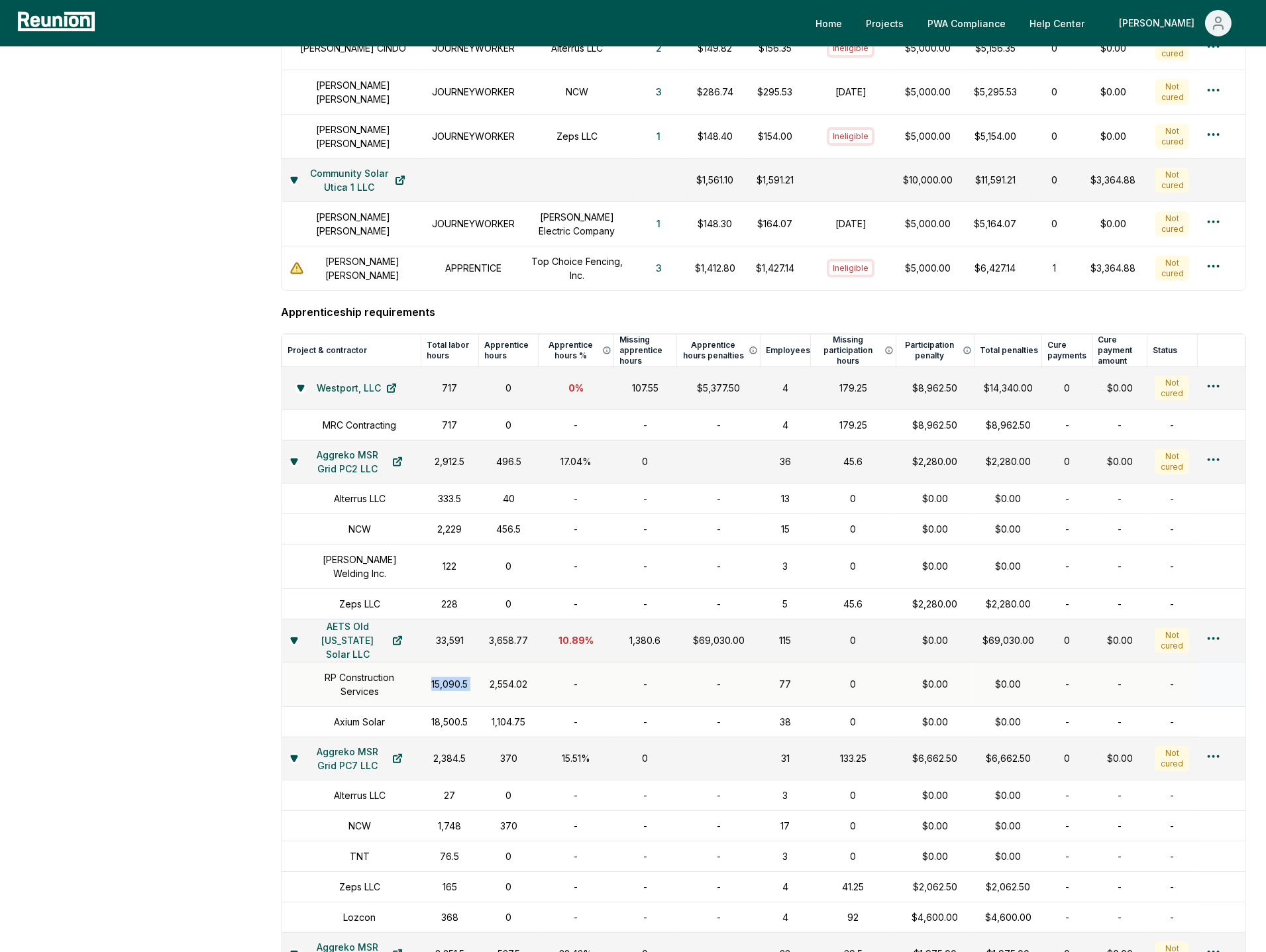
click at [527, 668] on td "2,554.02" at bounding box center [508, 684] width 60 height 44
click at [1216, 618] on html "Please visit us on your desktop We're working on making our marketplace mobile-…" at bounding box center [633, 16] width 1266 height 2467
click at [1070, 623] on html "Please visit us on your desktop We're working on making our marketplace mobile-…" at bounding box center [633, 16] width 1266 height 2467
click at [1218, 622] on html "Please visit us on your desktop We're working on making our marketplace mobile-…" at bounding box center [633, 16] width 1266 height 2467
click at [1103, 631] on html "Please visit us on your desktop We're working on making our marketplace mobile-…" at bounding box center [633, 16] width 1266 height 2467
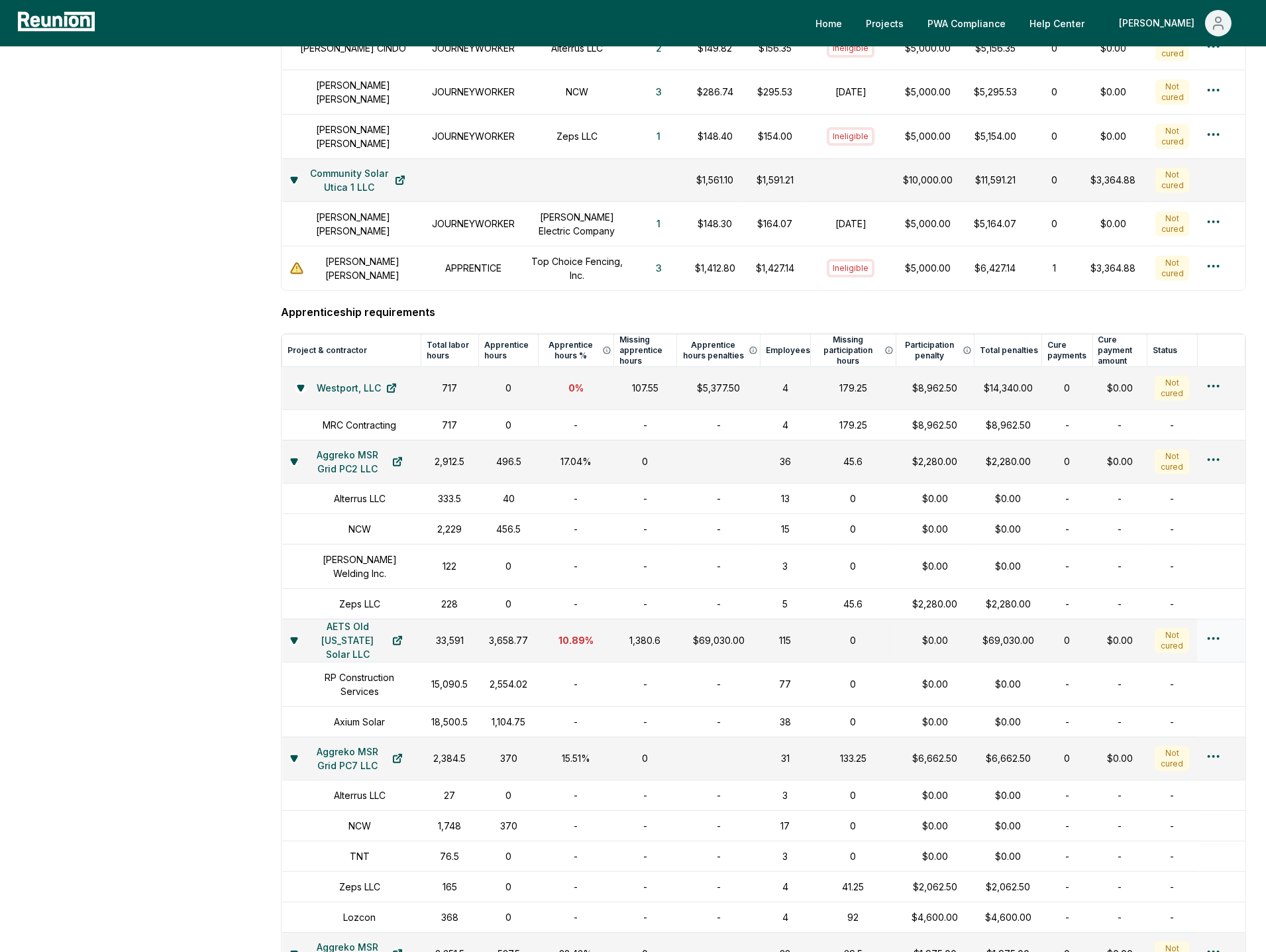
click at [1222, 631] on div at bounding box center [1222, 640] width 32 height 19
click at [1210, 616] on html "Please visit us on your desktop We're working on making our marketplace mobile-…" at bounding box center [633, 16] width 1266 height 2467
click at [1043, 627] on html "Please visit us on your desktop We're working on making our marketplace mobile-…" at bounding box center [633, 16] width 1266 height 2467
click at [727, 633] on div "$69,030.00" at bounding box center [719, 640] width 68 height 14
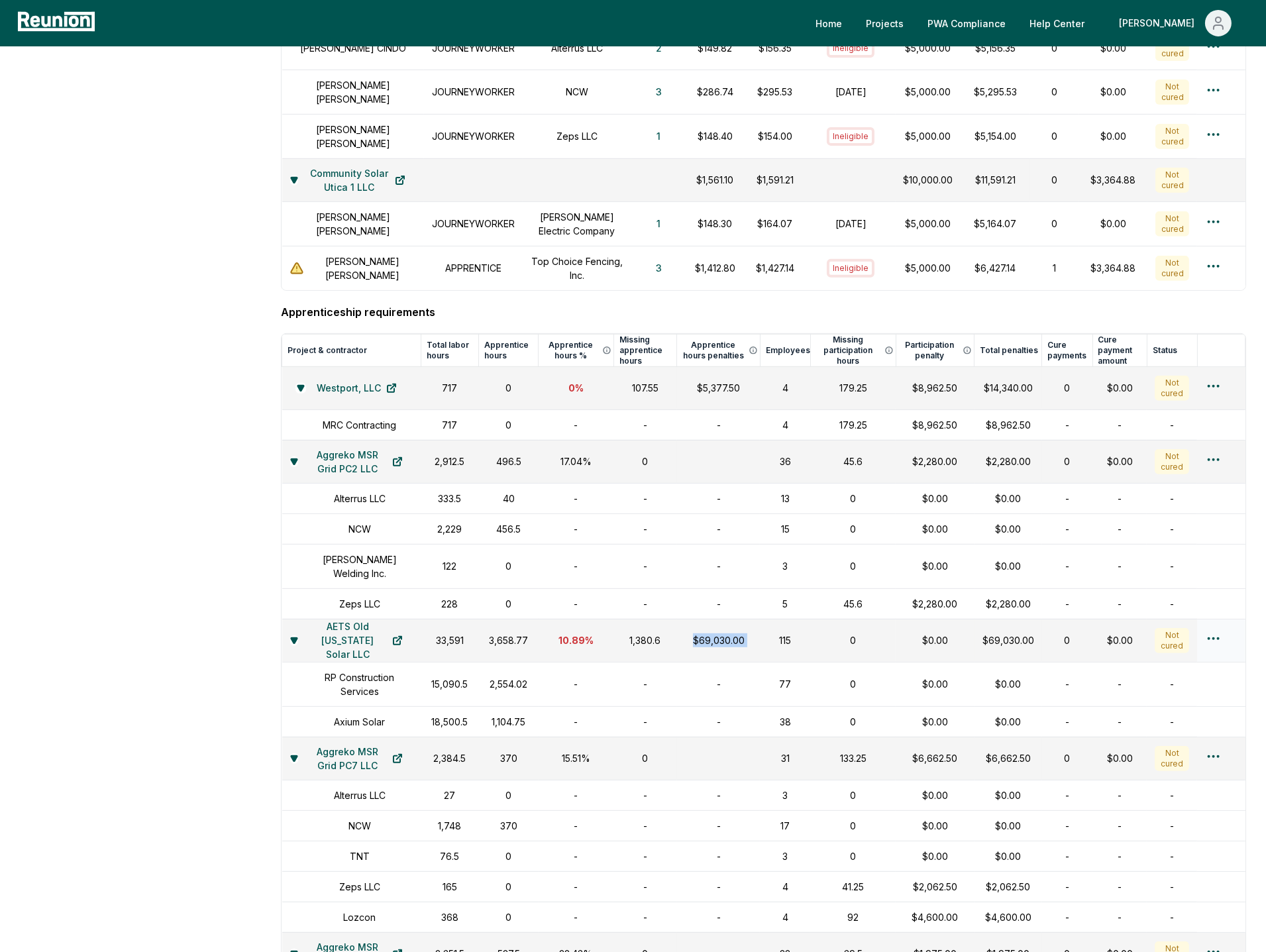
click at [727, 633] on div "$69,030.00" at bounding box center [719, 640] width 68 height 14
click at [856, 633] on div "0" at bounding box center [852, 640] width 70 height 14
click at [1214, 621] on html "Please visit us on your desktop We're working on making our marketplace mobile-…" at bounding box center [633, 16] width 1266 height 2467
click at [1024, 629] on html "Please visit us on your desktop We're working on making our marketplace mobile-…" at bounding box center [633, 16] width 1266 height 2467
click at [723, 633] on div "$69,030.00" at bounding box center [719, 640] width 68 height 14
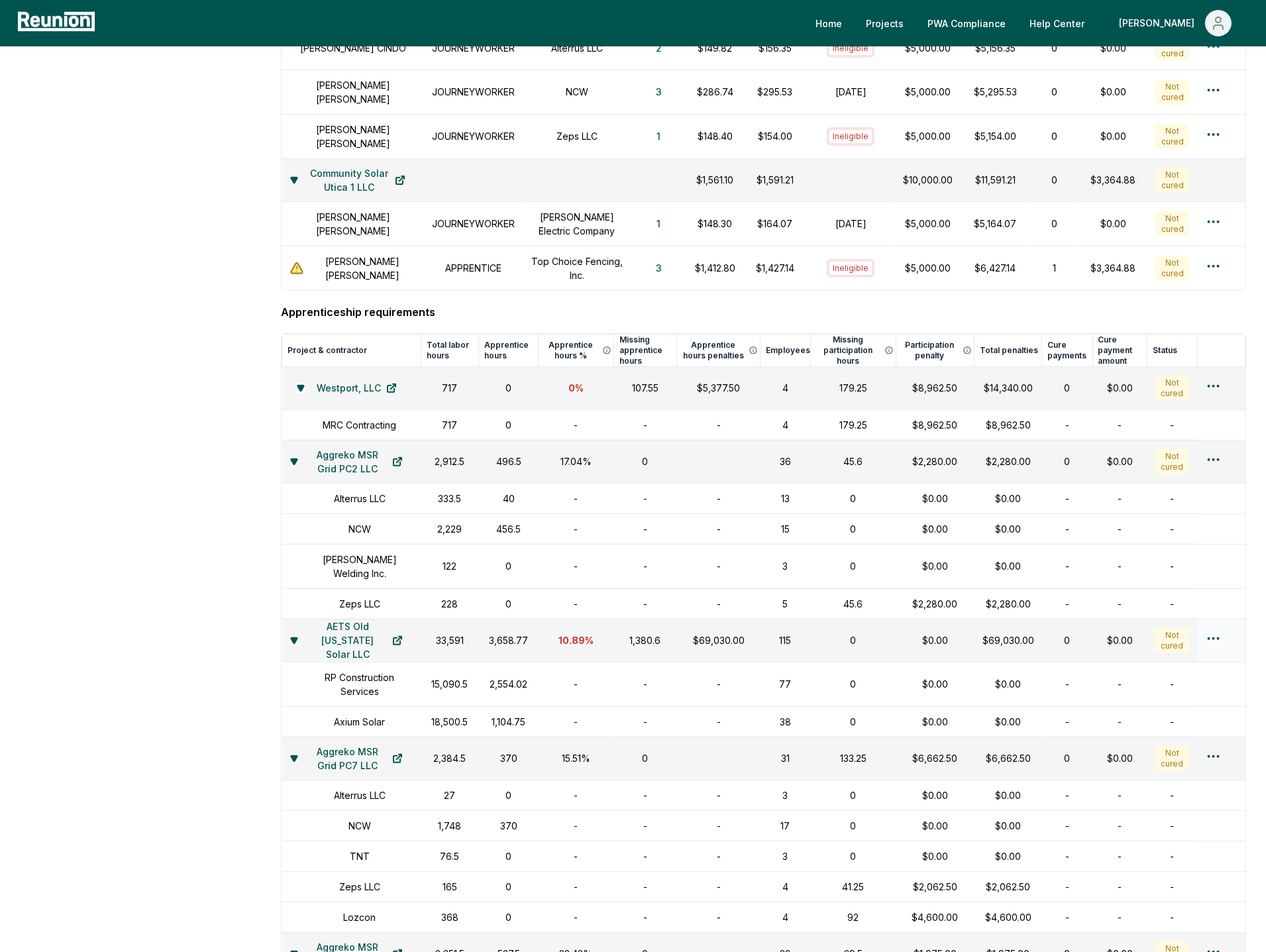
click at [723, 633] on div "$69,030.00" at bounding box center [719, 640] width 68 height 14
click at [818, 633] on div "0" at bounding box center [852, 640] width 70 height 14
click at [1207, 612] on html "Please visit us on your desktop We're working on making our marketplace mobile-…" at bounding box center [633, 16] width 1266 height 2467
click at [1029, 616] on html "Please visit us on your desktop We're working on making our marketplace mobile-…" at bounding box center [633, 16] width 1266 height 2467
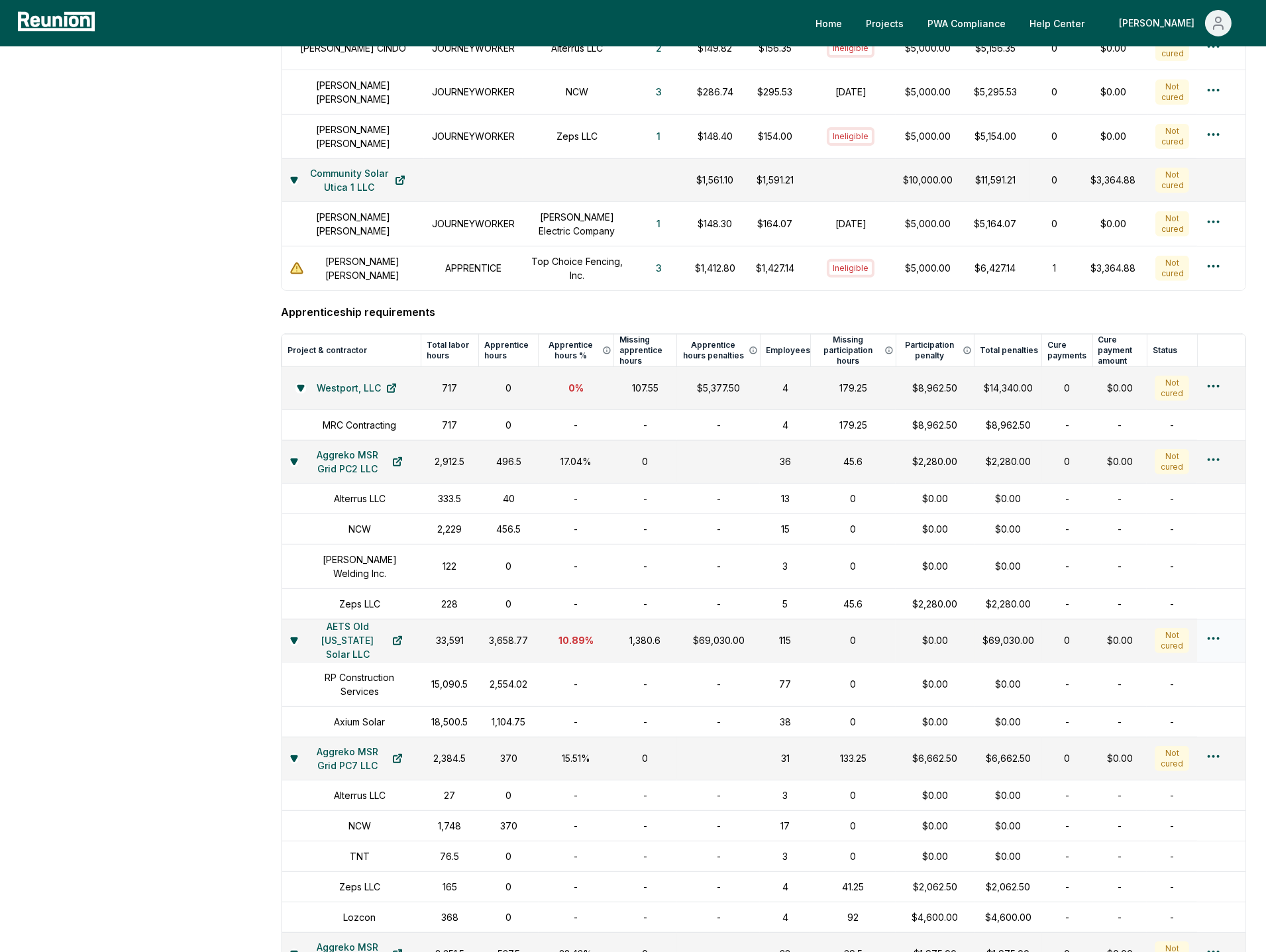
click at [1217, 619] on html "Please visit us on your desktop We're working on making our marketplace mobile-…" at bounding box center [633, 16] width 1266 height 2467
click at [916, 632] on html "Please visit us on your desktop We're working on making our marketplace mobile-…" at bounding box center [633, 16] width 1266 height 2467
click at [1218, 618] on html "Please visit us on your desktop We're working on making our marketplace mobile-…" at bounding box center [633, 16] width 1266 height 2467
click at [1032, 667] on html "Please visit us on your desktop We're working on making our marketplace mobile-…" at bounding box center [633, 16] width 1266 height 2467
click at [1214, 624] on html "Please visit us on your desktop We're working on making our marketplace mobile-…" at bounding box center [633, 16] width 1266 height 2467
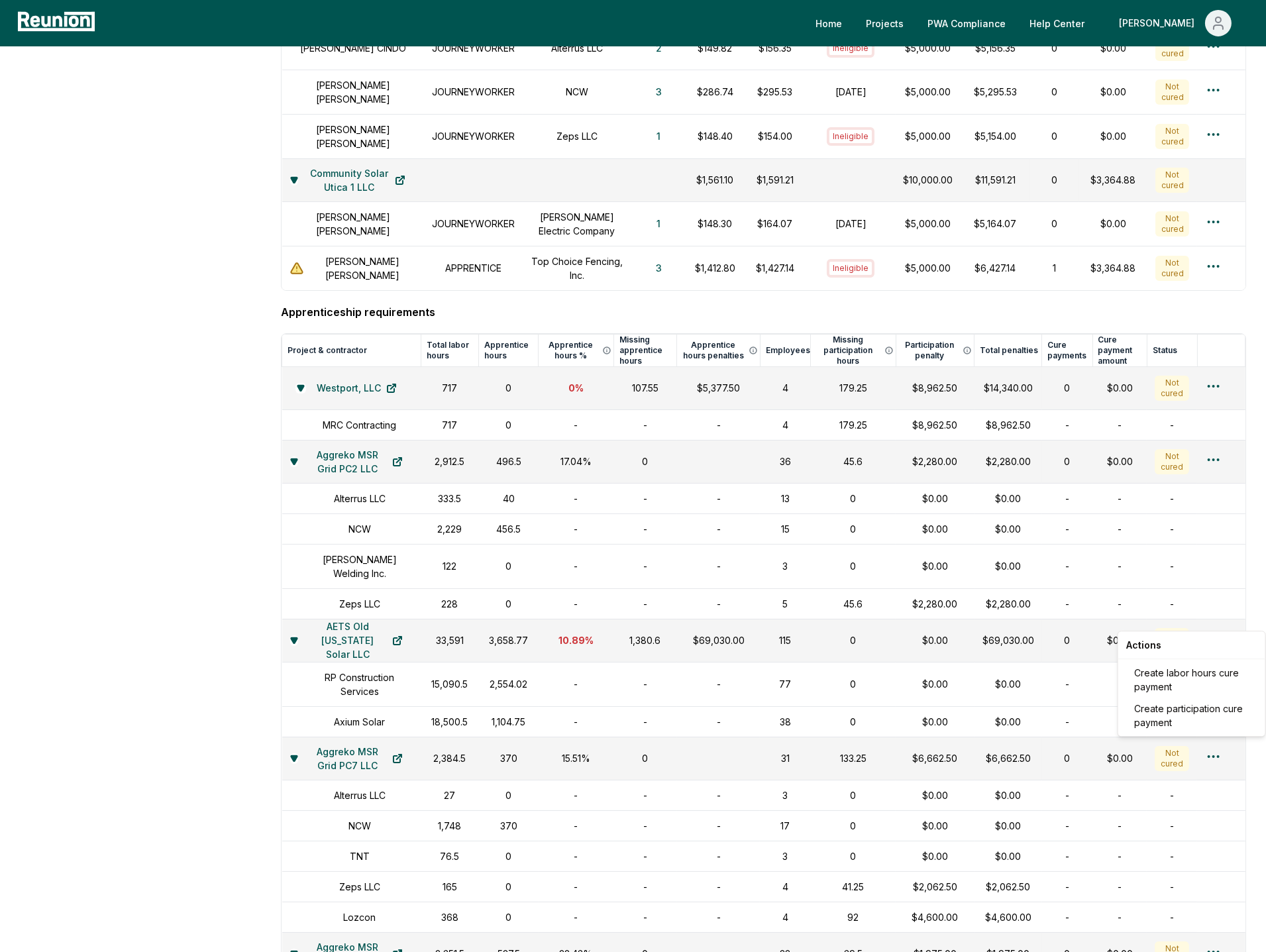
click at [1081, 616] on html "Please visit us on your desktop We're working on making our marketplace mobile-…" at bounding box center [633, 16] width 1266 height 2467
click at [1013, 513] on td "$0.00" at bounding box center [1008, 528] width 68 height 30
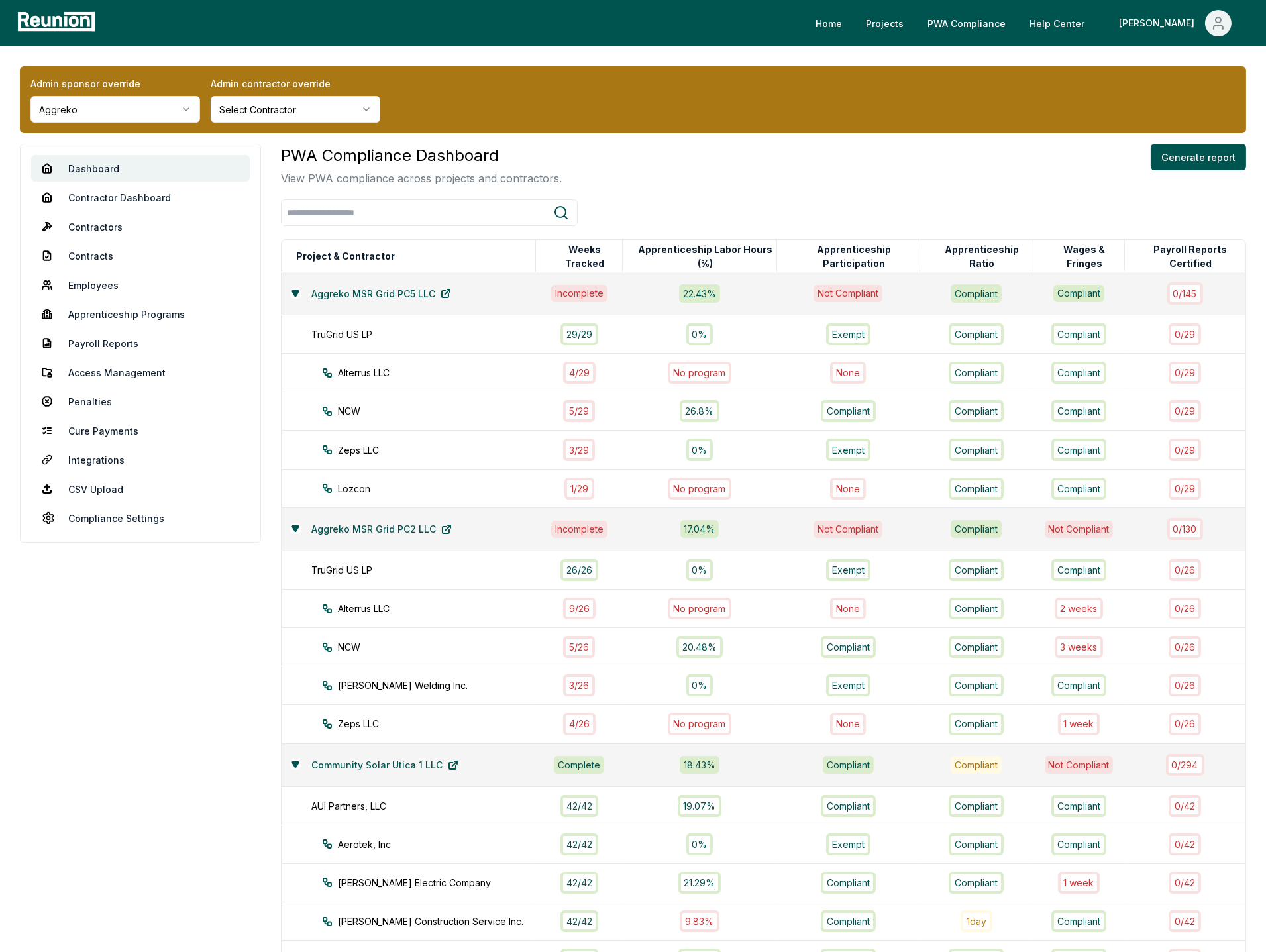
click at [657, 196] on div "PWA Compliance Dashboard View PWA compliance across projects and contractors. G…" at bounding box center [763, 914] width 966 height 1542
click at [1212, 27] on icon "Main" at bounding box center [1218, 23] width 16 height 16
click at [1162, 146] on div "Log out" at bounding box center [1190, 146] width 128 height 38
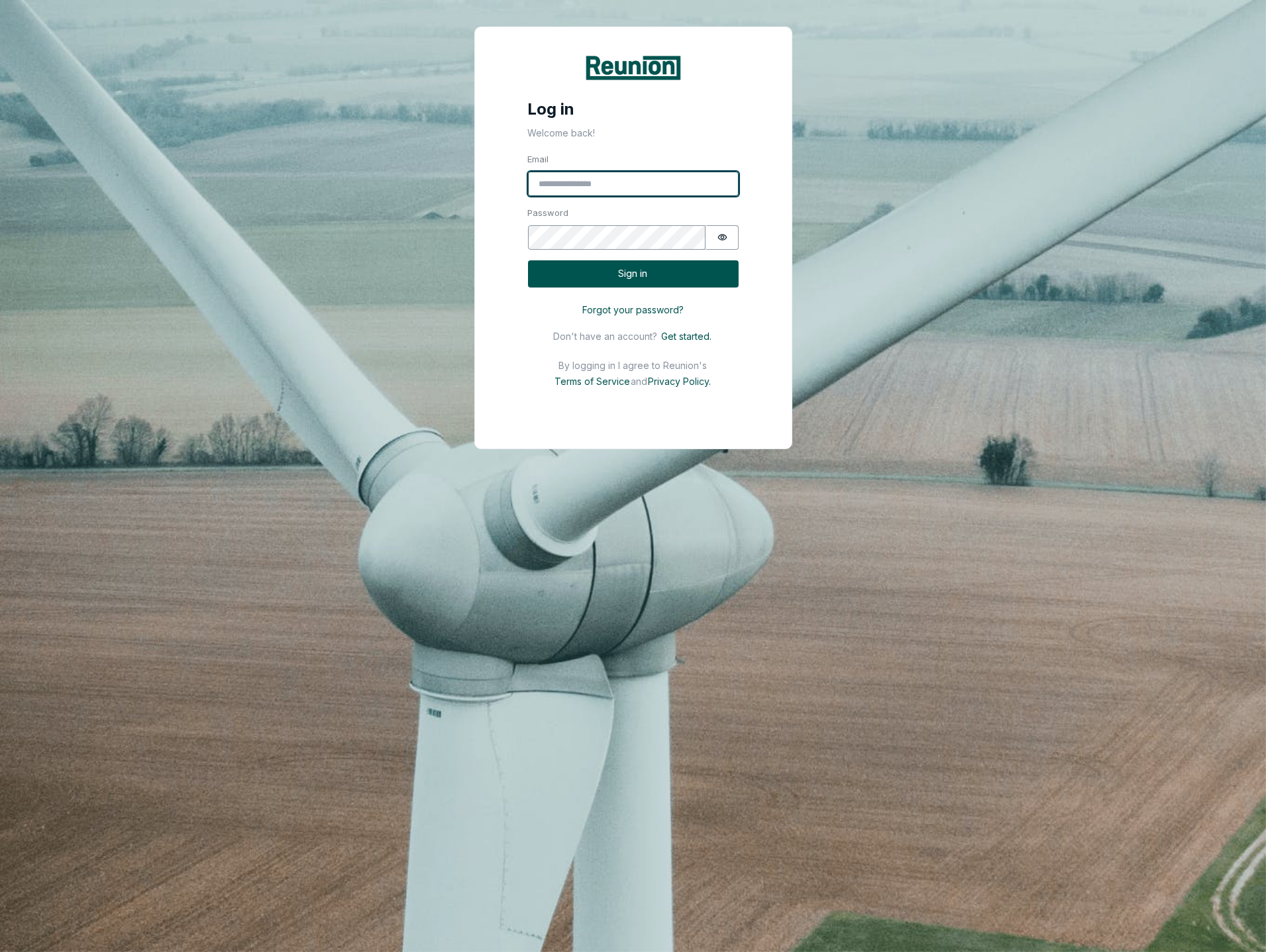
click at [588, 181] on input "Email" at bounding box center [633, 185] width 211 height 25
type input "*"
type input "**********"
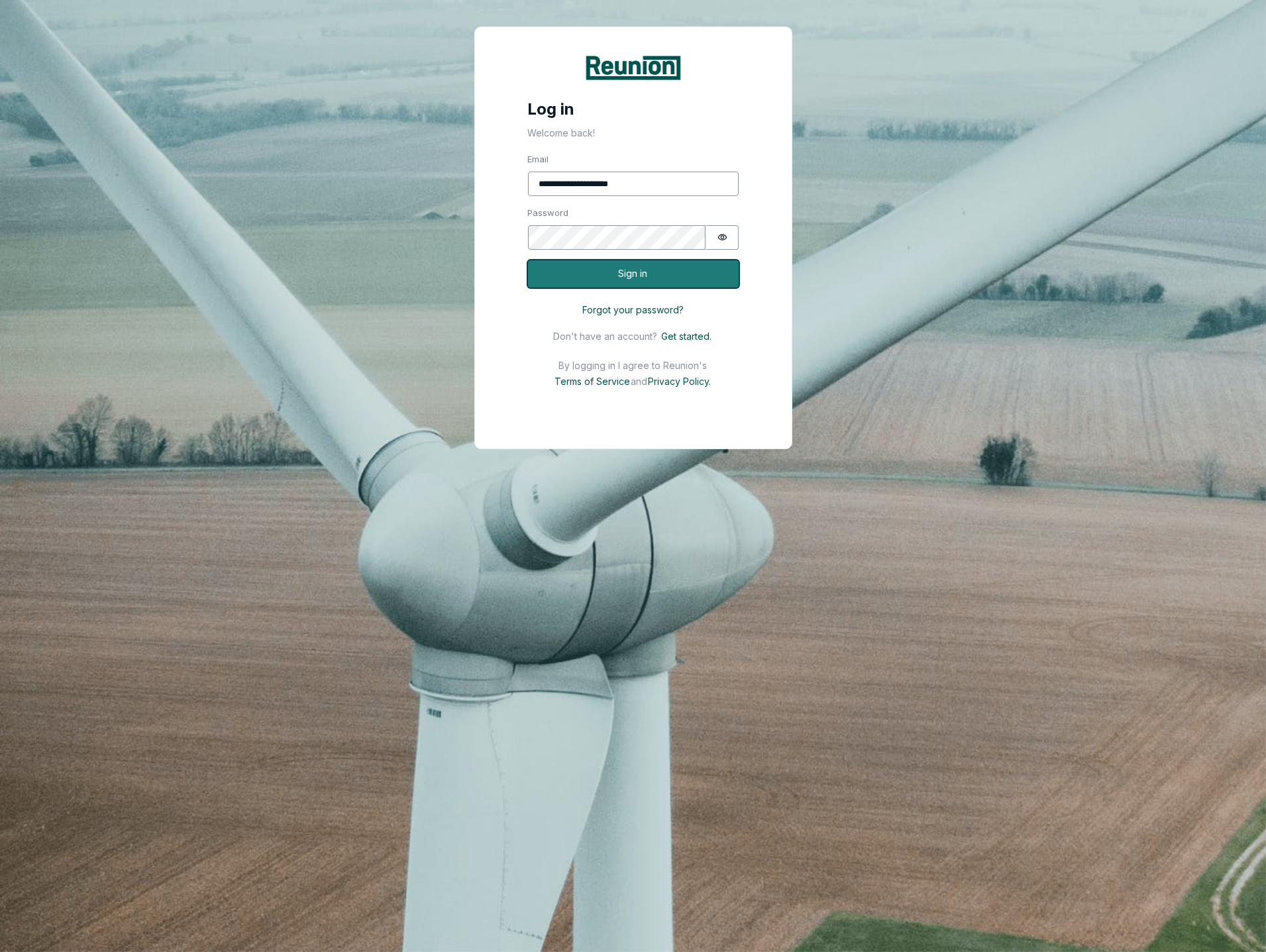
click at [631, 276] on button "Sign in" at bounding box center [633, 273] width 211 height 27
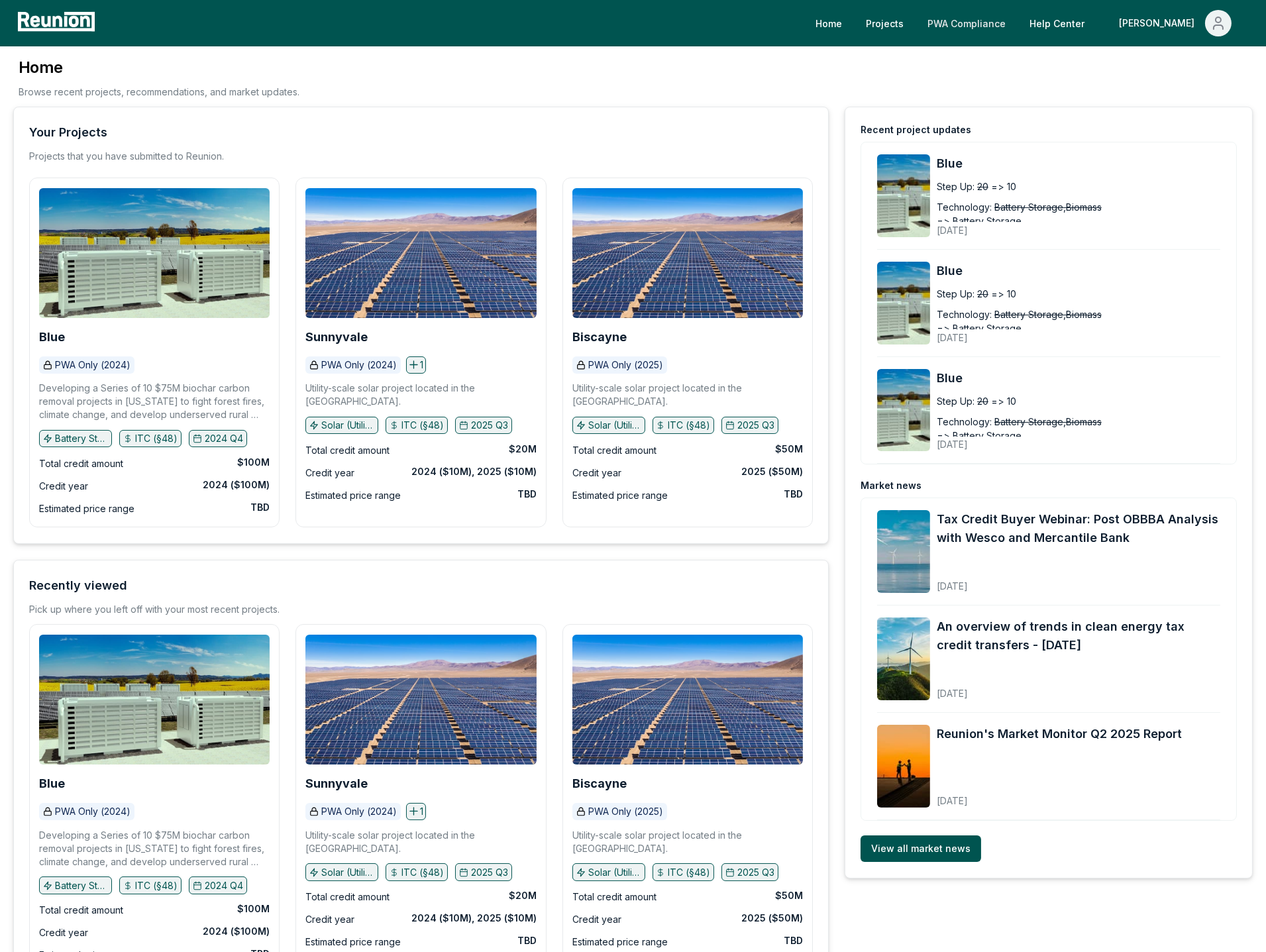
click at [1017, 11] on link "PWA Compliance" at bounding box center [966, 23] width 99 height 27
